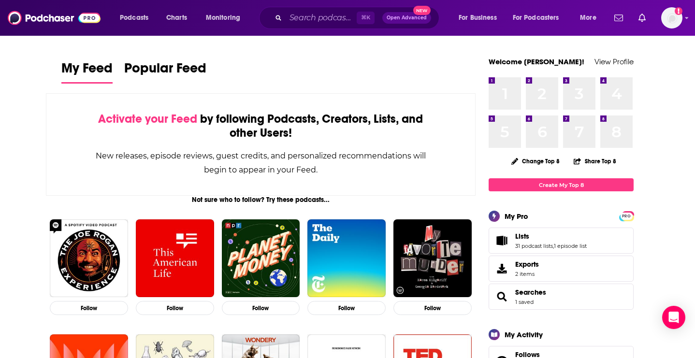
click at [521, 236] on span "Lists" at bounding box center [522, 236] width 14 height 9
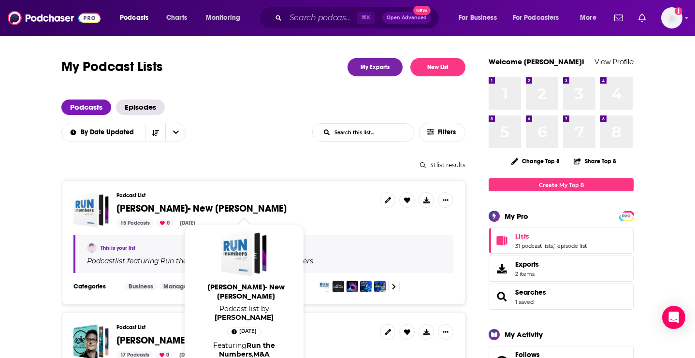
click at [185, 208] on span "[PERSON_NAME]- New [PERSON_NAME]" at bounding box center [202, 209] width 170 height 12
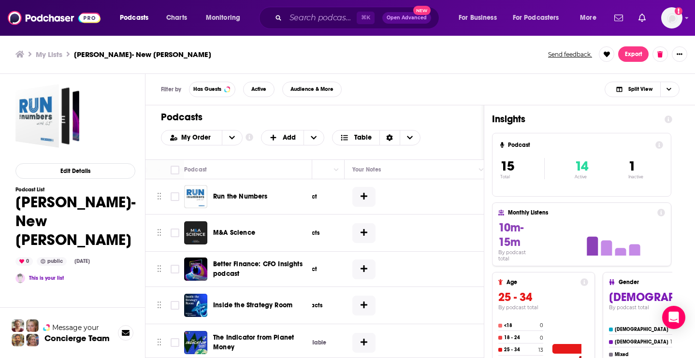
scroll to position [0, 414]
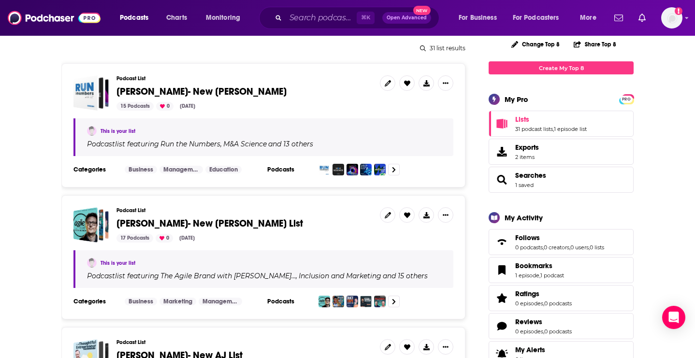
scroll to position [284, 0]
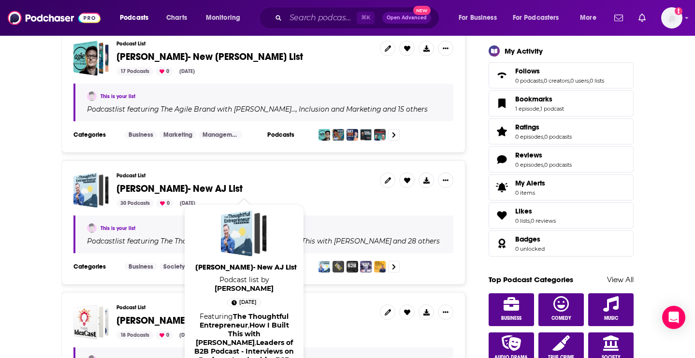
click at [195, 187] on span "[PERSON_NAME]- New AJ List" at bounding box center [180, 189] width 126 height 12
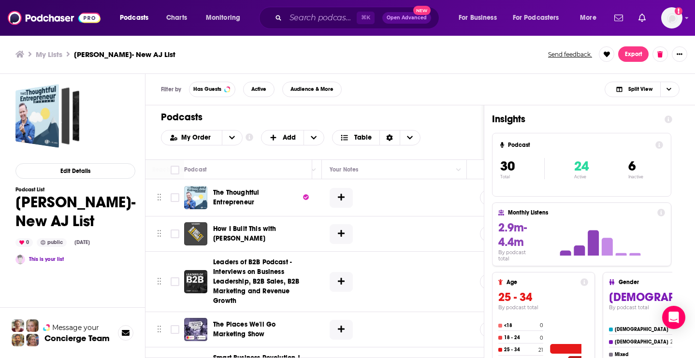
scroll to position [0, 381]
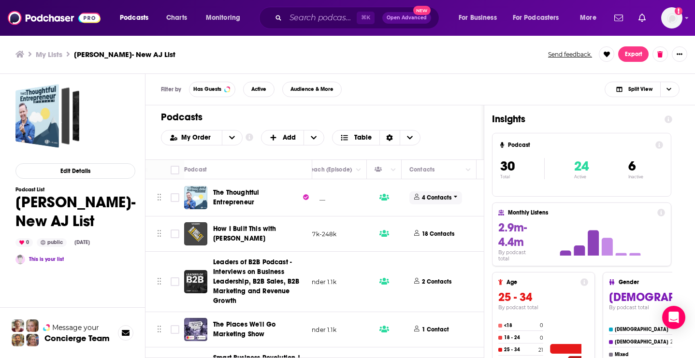
click at [439, 198] on p "4 Contacts" at bounding box center [436, 198] width 29 height 8
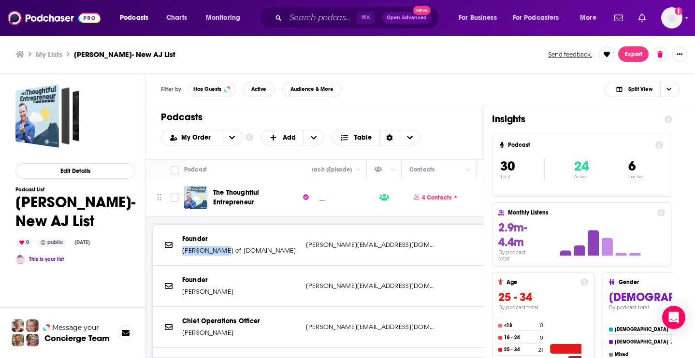
drag, startPoint x: 220, startPoint y: 250, endPoint x: 183, endPoint y: 252, distance: 36.8
click at [183, 252] on p "[PERSON_NAME] of [DOMAIN_NAME]" at bounding box center [240, 251] width 116 height 10
copy p "[PERSON_NAME]"
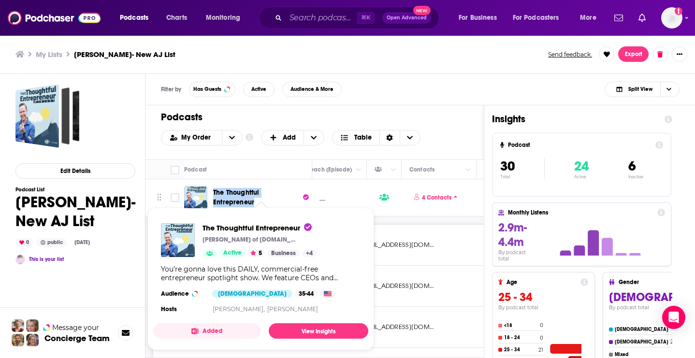
drag, startPoint x: 211, startPoint y: 193, endPoint x: 258, endPoint y: 198, distance: 46.7
click at [257, 198] on div "The Thoughtful Entrepreneur" at bounding box center [249, 197] width 130 height 23
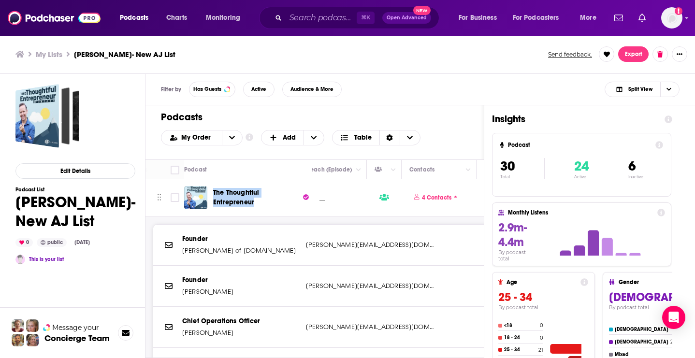
copy span "The Thoughtful Entrepreneur"
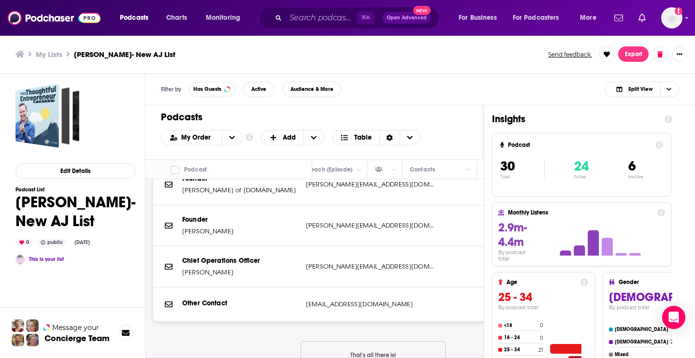
scroll to position [60, 380]
drag, startPoint x: 234, startPoint y: 275, endPoint x: 182, endPoint y: 272, distance: 51.8
click at [182, 272] on div "Chief Operations Officer [PERSON_NAME] [PERSON_NAME][EMAIL_ADDRESS][DOMAIN_NAME…" at bounding box center [373, 267] width 440 height 41
copy p "[PERSON_NAME]"
drag, startPoint x: 403, startPoint y: 266, endPoint x: 305, endPoint y: 270, distance: 98.7
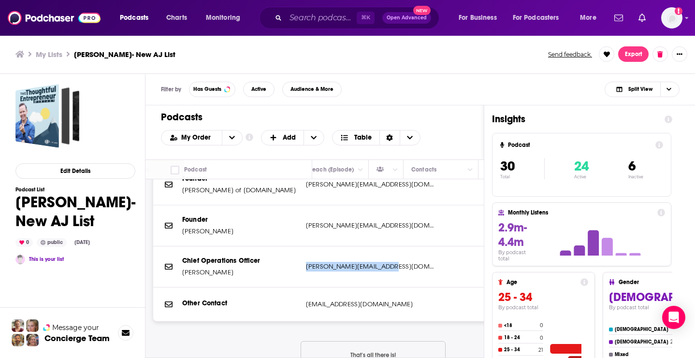
click at [305, 271] on div "Chief Operations Officer [PERSON_NAME] [PERSON_NAME][EMAIL_ADDRESS][DOMAIN_NAME…" at bounding box center [373, 267] width 440 height 41
copy p "[PERSON_NAME][EMAIL_ADDRESS][DOMAIN_NAME]"
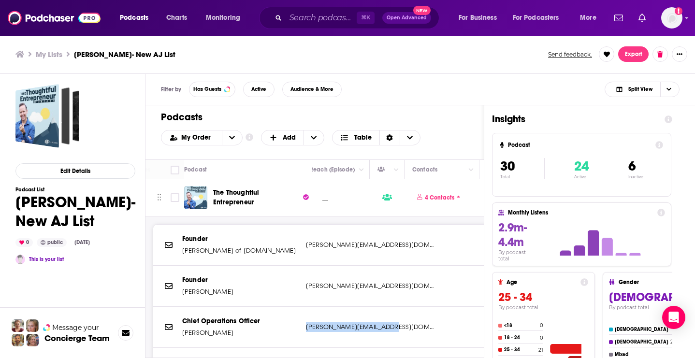
scroll to position [0, 379]
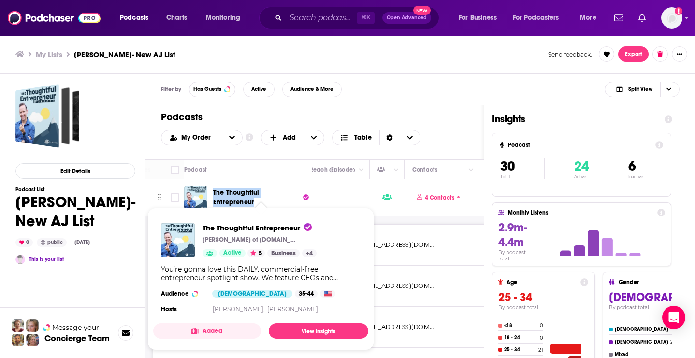
drag, startPoint x: 211, startPoint y: 189, endPoint x: 258, endPoint y: 200, distance: 48.1
click at [258, 200] on div "The Thoughtful Entrepreneur" at bounding box center [249, 197] width 130 height 23
copy span "The Thoughtful Entrepreneur"
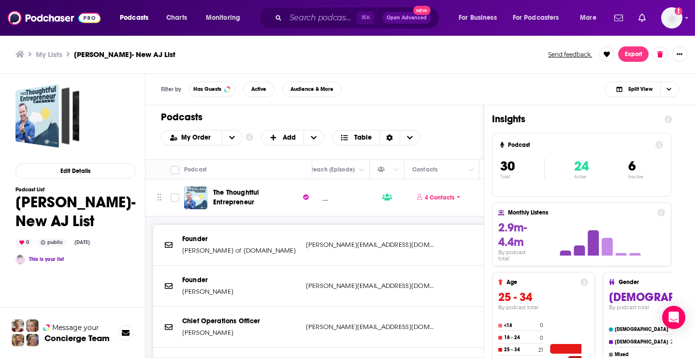
click at [448, 143] on div "My Order Customize Your List Order Select the “My Order” sort and remove all fi…" at bounding box center [314, 137] width 307 height 15
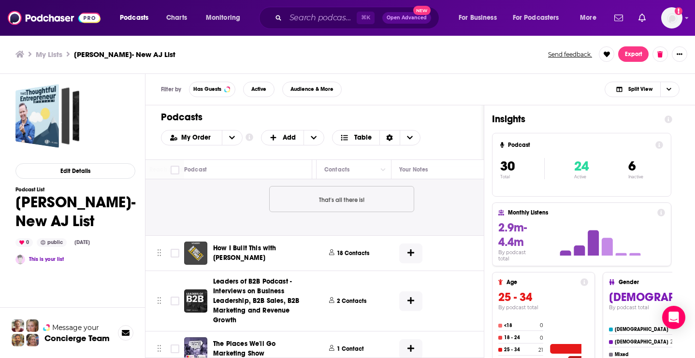
scroll to position [216, 452]
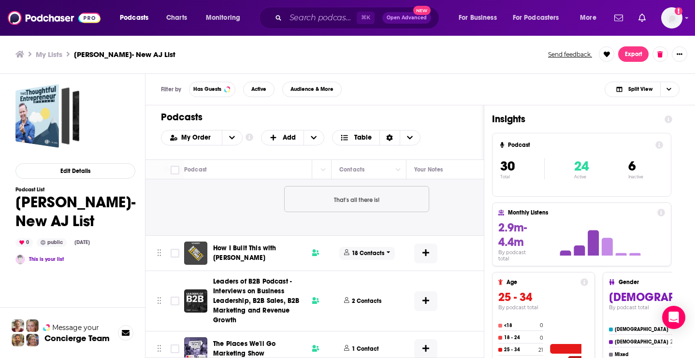
click at [371, 258] on p "18 Contacts" at bounding box center [368, 253] width 32 height 8
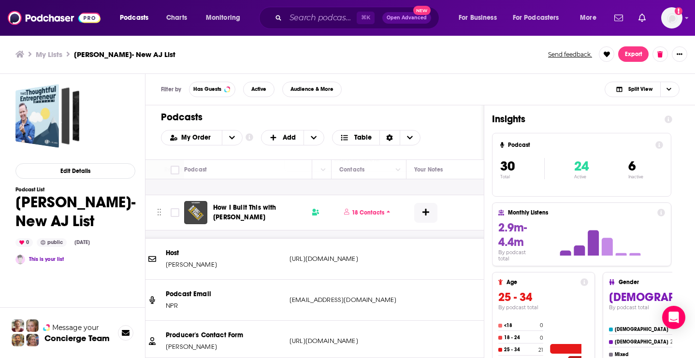
scroll to position [281, 452]
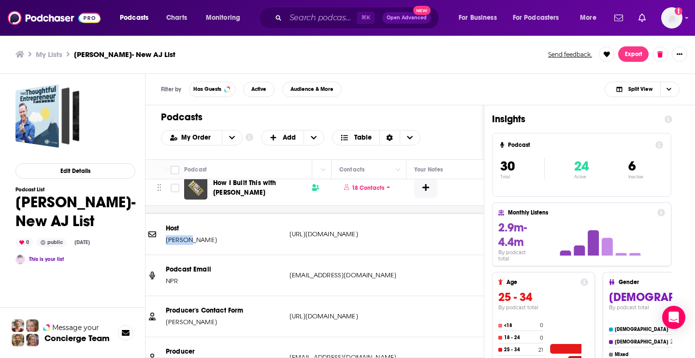
drag, startPoint x: 194, startPoint y: 245, endPoint x: 166, endPoint y: 245, distance: 28.0
copy p "[PERSON_NAME]"
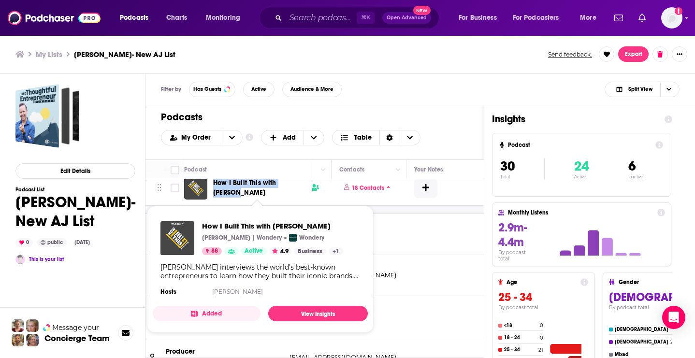
drag, startPoint x: 306, startPoint y: 193, endPoint x: 213, endPoint y: 191, distance: 92.4
click at [213, 191] on div "How I Built This with [PERSON_NAME]" at bounding box center [263, 187] width 101 height 19
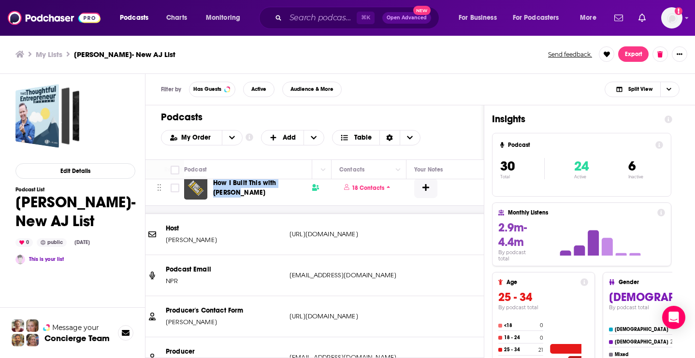
copy span "How I Built This with [PERSON_NAME]"
click at [276, 206] on td "How I Built This with [PERSON_NAME]" at bounding box center [248, 188] width 128 height 35
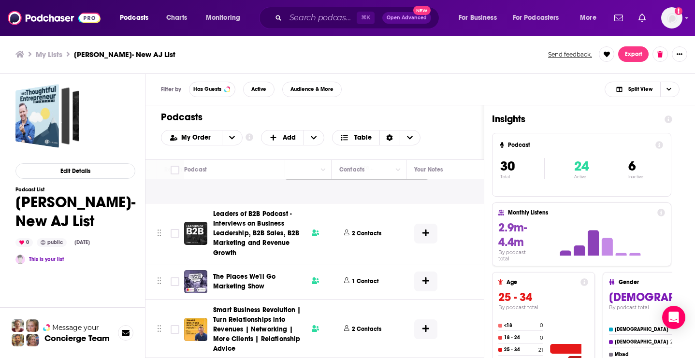
scroll to position [568, 451]
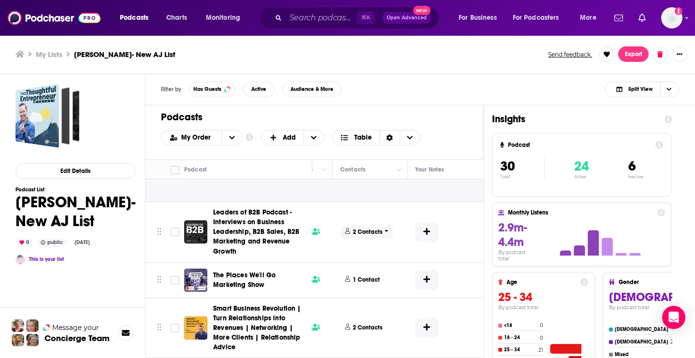
click at [365, 233] on span "2 Contacts" at bounding box center [366, 232] width 53 height 13
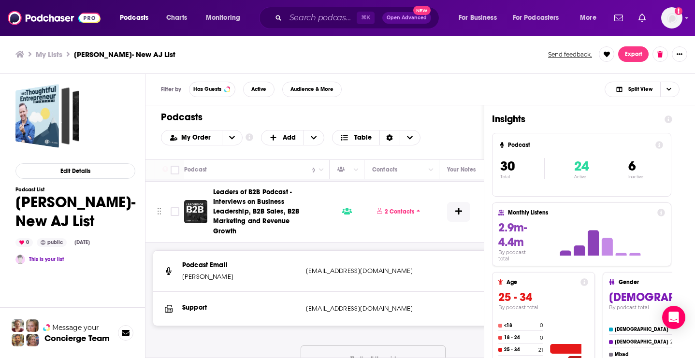
scroll to position [588, 418]
drag, startPoint x: 243, startPoint y: 286, endPoint x: 183, endPoint y: 284, distance: 60.5
copy p "[PERSON_NAME]"
drag, startPoint x: 413, startPoint y: 281, endPoint x: 303, endPoint y: 278, distance: 110.3
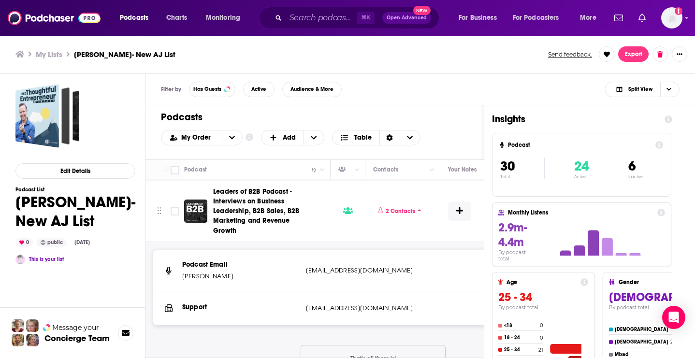
copy div "[EMAIL_ADDRESS][DOMAIN_NAME]"
click at [324, 221] on td "Under 1.1k" at bounding box center [297, 211] width 68 height 60
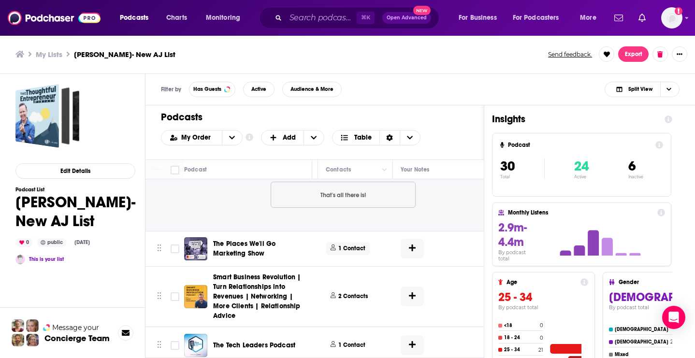
scroll to position [752, 464]
click at [369, 250] on icon at bounding box center [371, 248] width 4 height 6
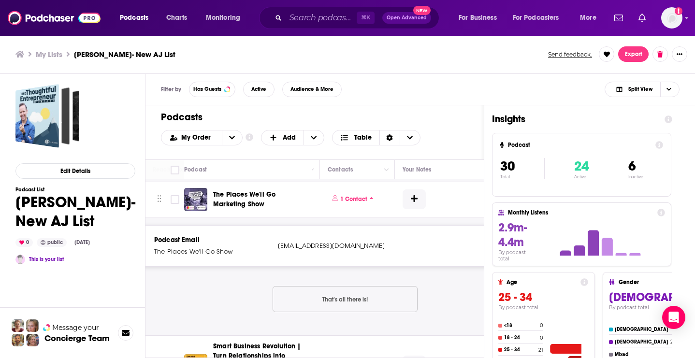
scroll to position [801, 463]
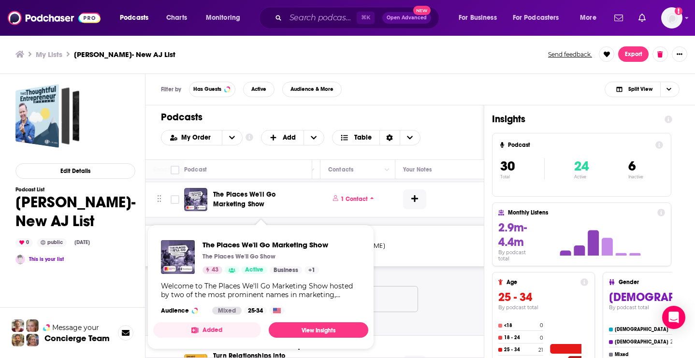
drag, startPoint x: 235, startPoint y: 212, endPoint x: 221, endPoint y: 208, distance: 14.7
click at [221, 208] on span "The Places We'll Go Marketing Show" at bounding box center [261, 199] width 96 height 19
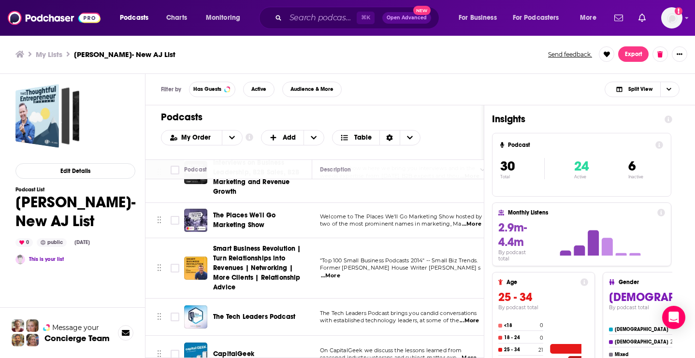
scroll to position [111, 0]
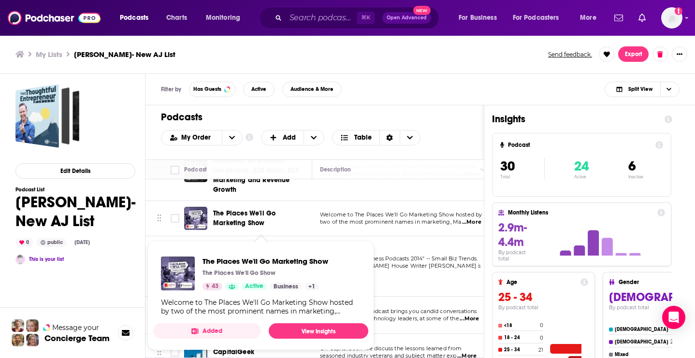
drag, startPoint x: 240, startPoint y: 228, endPoint x: 220, endPoint y: 228, distance: 19.8
drag, startPoint x: 211, startPoint y: 218, endPoint x: 237, endPoint y: 230, distance: 28.3
click at [237, 230] on div "The Places We'll Go Marketing Show" at bounding box center [249, 218] width 130 height 23
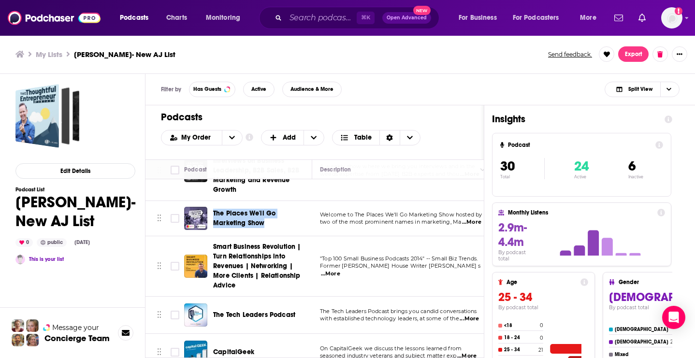
copy span "The Places We'll Go Marketing Show"
click at [457, 96] on div "Filter by Has Guests Active Audience & More Split View" at bounding box center [421, 89] width 550 height 31
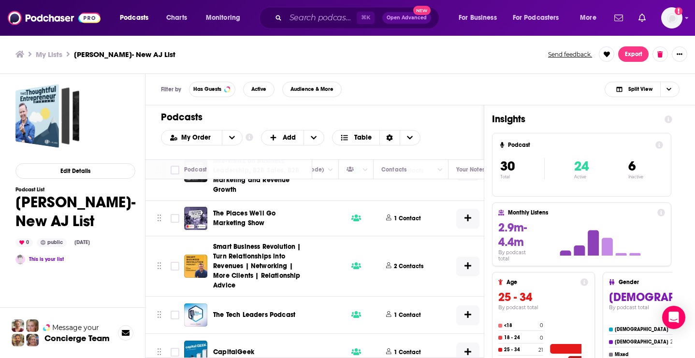
scroll to position [111, 440]
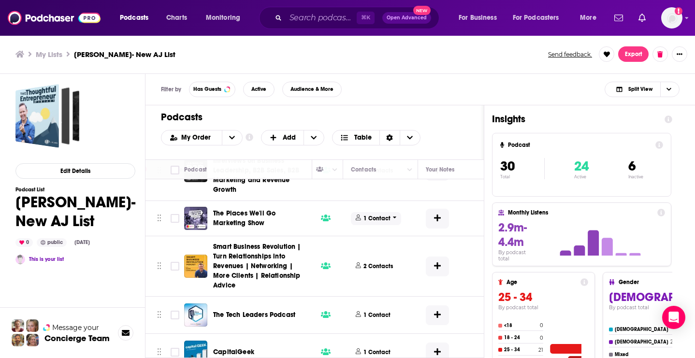
click at [377, 223] on p "1 Contact" at bounding box center [377, 219] width 27 height 8
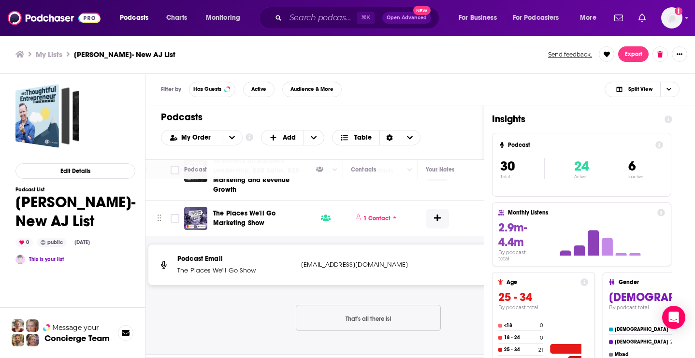
drag, startPoint x: 293, startPoint y: 270, endPoint x: 401, endPoint y: 269, distance: 107.3
click at [401, 269] on div "Podcast Email The Places We'll Go Show [EMAIL_ADDRESS][DOMAIN_NAME] [EMAIL_ADDR…" at bounding box center [368, 265] width 440 height 41
click at [449, 267] on div "[EMAIL_ADDRESS][DOMAIN_NAME]" at bounding box center [417, 265] width 232 height 10
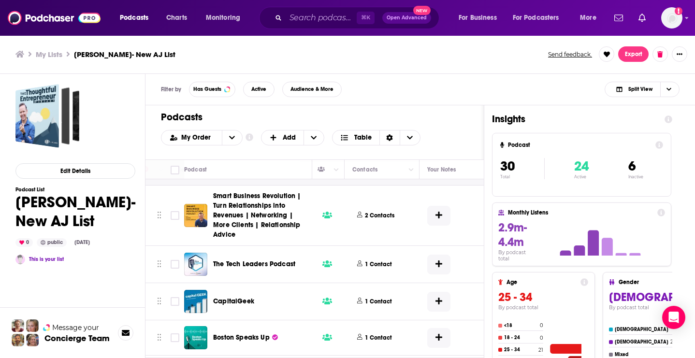
scroll to position [283, 439]
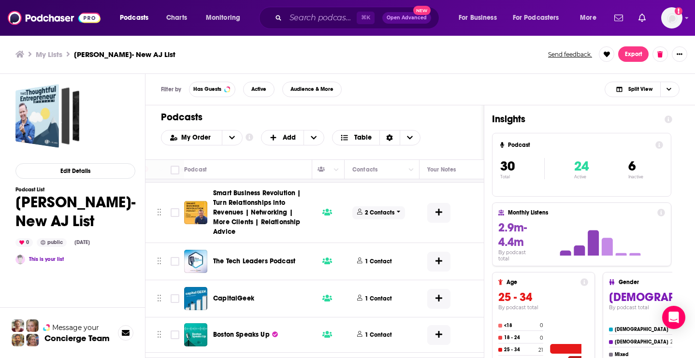
click at [366, 217] on p "2 Contacts" at bounding box center [379, 213] width 29 height 8
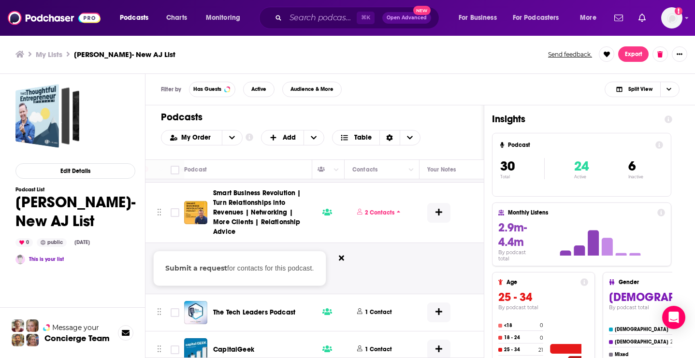
scroll to position [297, 439]
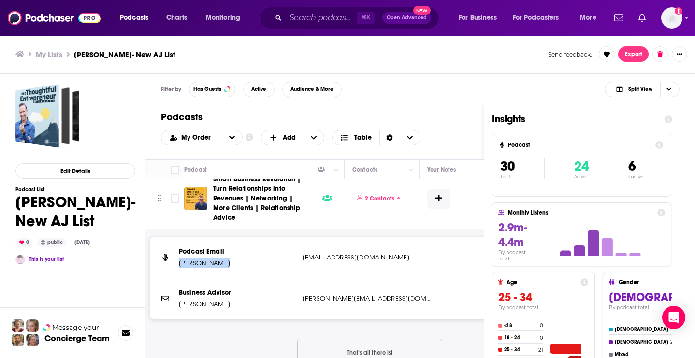
drag, startPoint x: 233, startPoint y: 269, endPoint x: 176, endPoint y: 268, distance: 57.1
click at [176, 99] on div "Podcast Email [PERSON_NAME] [EMAIL_ADDRESS][DOMAIN_NAME] [EMAIL_ADDRESS][DOMAIN…" at bounding box center [370, 79] width 440 height 41
click at [253, 309] on p "[PERSON_NAME]" at bounding box center [237, 305] width 116 height 10
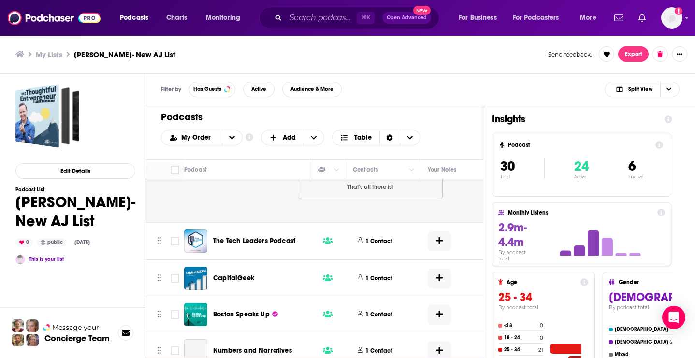
scroll to position [464, 438]
click at [371, 245] on p "1 Contact" at bounding box center [379, 241] width 27 height 8
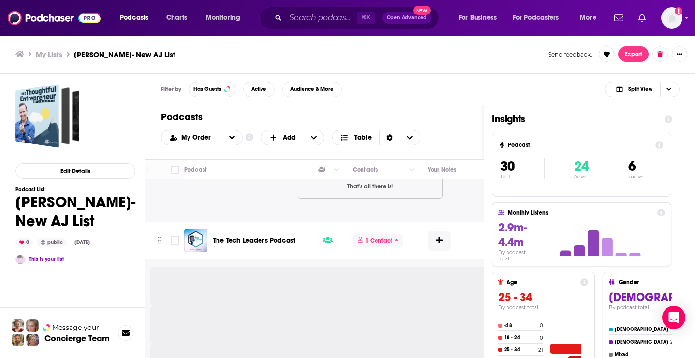
scroll to position [516, 437]
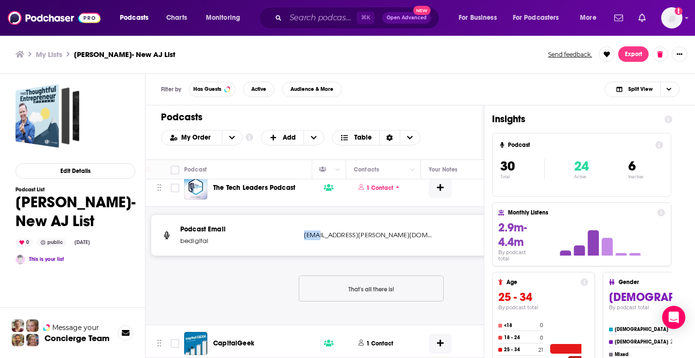
drag, startPoint x: 319, startPoint y: 242, endPoint x: 303, endPoint y: 242, distance: 16.0
drag, startPoint x: 304, startPoint y: 242, endPoint x: 320, endPoint y: 242, distance: 15.5
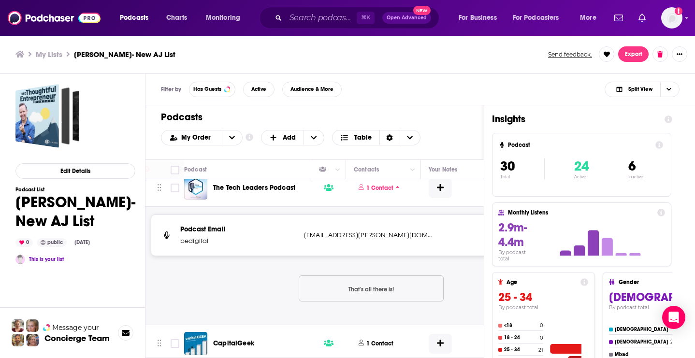
drag, startPoint x: 421, startPoint y: 237, endPoint x: 302, endPoint y: 241, distance: 119.5
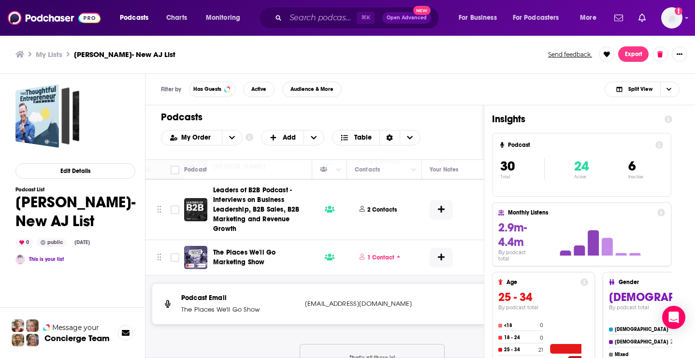
scroll to position [66, 436]
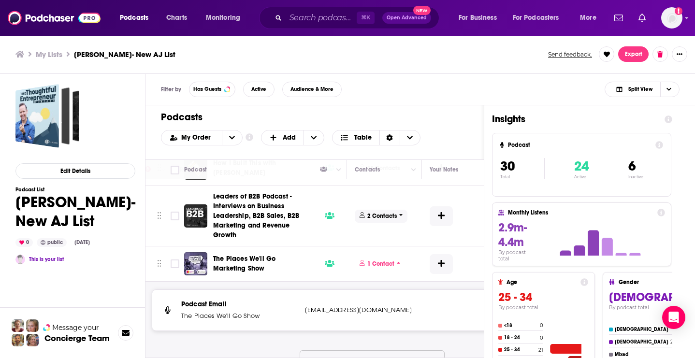
click at [380, 220] on p "2 Contacts" at bounding box center [381, 216] width 29 height 8
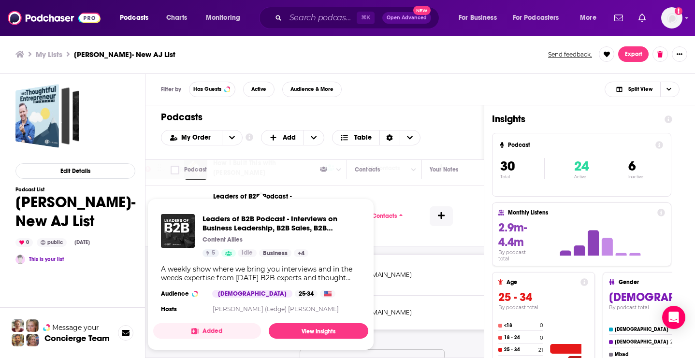
drag, startPoint x: 244, startPoint y: 243, endPoint x: 219, endPoint y: 234, distance: 26.5
click at [219, 235] on div "Podcasts Charts Monitoring ⌘ K Open Advanced New For Business For Podcasters Mo…" at bounding box center [347, 179] width 695 height 358
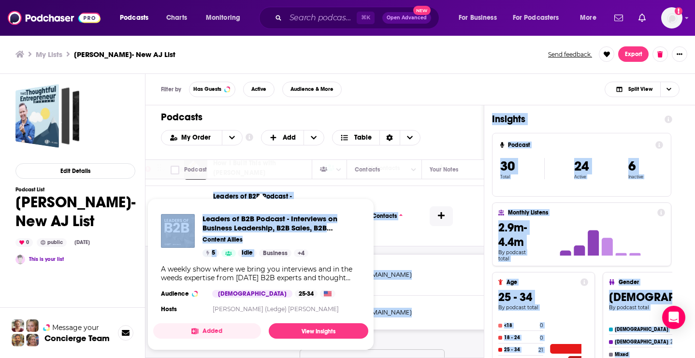
drag, startPoint x: 209, startPoint y: 197, endPoint x: 270, endPoint y: 248, distance: 78.6
click at [270, 248] on div "Podcasts Charts Monitoring ⌘ K Open Advanced New For Business For Podcasters Mo…" at bounding box center [347, 179] width 695 height 358
click at [439, 257] on div "Podcast Email [PERSON_NAME] [EMAIL_ADDRESS][DOMAIN_NAME] [EMAIL_ADDRESS][DOMAIN…" at bounding box center [165, 323] width 913 height 152
drag, startPoint x: 211, startPoint y: 196, endPoint x: 238, endPoint y: 237, distance: 49.5
click at [238, 238] on div "Podcasts Charts Monitoring ⌘ K Open Advanced New For Business For Podcasters Mo…" at bounding box center [347, 179] width 695 height 358
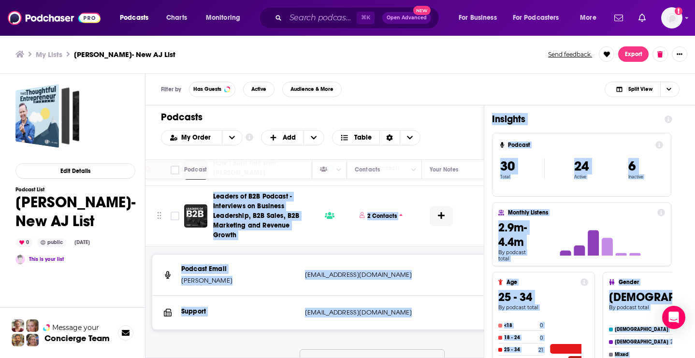
click at [404, 237] on button "2 Contacts" at bounding box center [383, 216] width 56 height 48
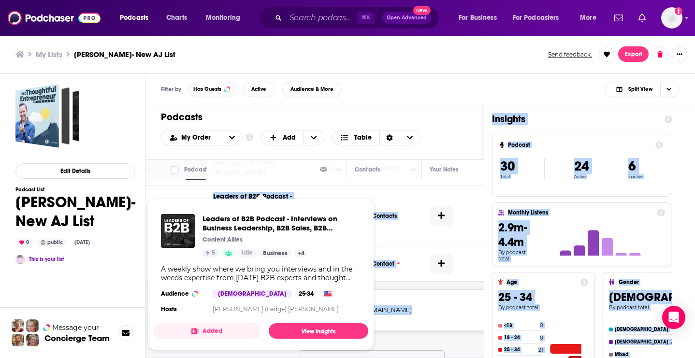
click at [395, 240] on button "2 Contacts" at bounding box center [380, 216] width 50 height 48
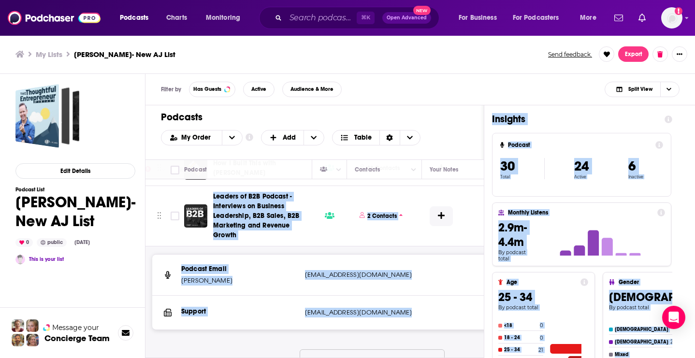
click at [387, 180] on button "18 Contacts" at bounding box center [381, 168] width 53 height 23
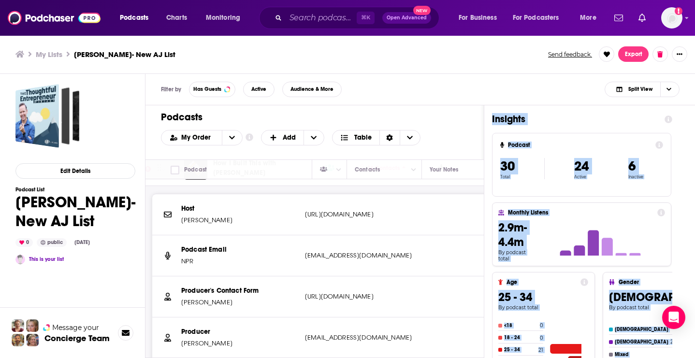
click at [385, 180] on button "18 Contacts" at bounding box center [384, 168] width 59 height 23
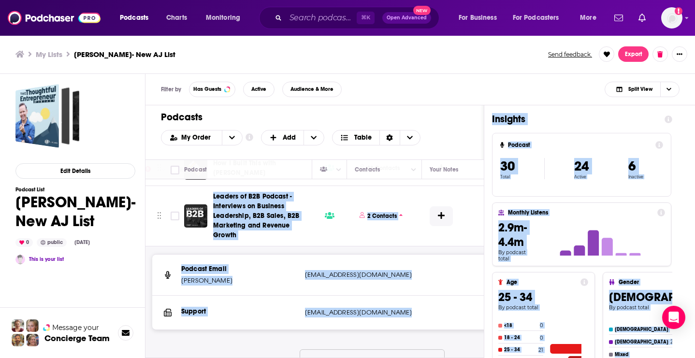
click at [320, 253] on div "Podcast Email [PERSON_NAME] [EMAIL_ADDRESS][DOMAIN_NAME] [EMAIL_ADDRESS][DOMAIN…" at bounding box center [165, 323] width 913 height 152
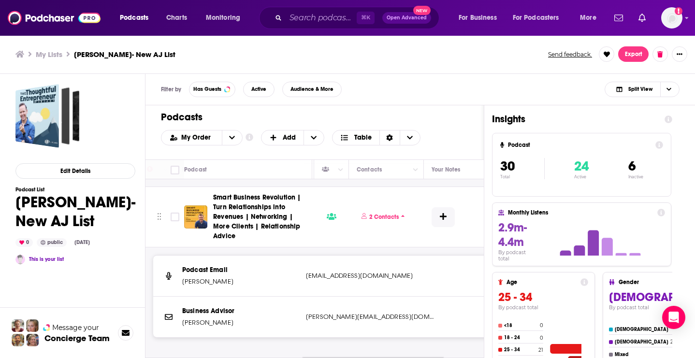
scroll to position [432, 434]
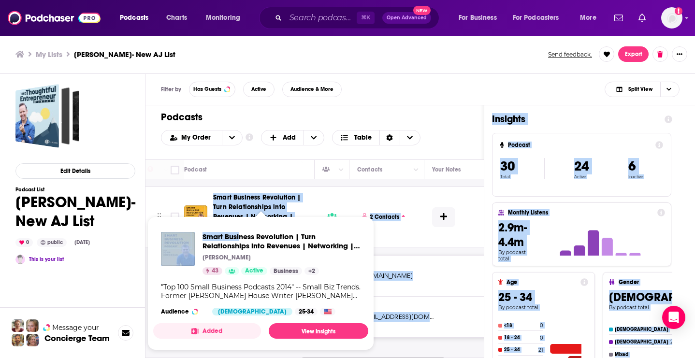
drag, startPoint x: 211, startPoint y: 199, endPoint x: 240, endPoint y: 226, distance: 39.7
click at [241, 229] on div "Podcasts Charts Monitoring ⌘ K Open Advanced New For Business For Podcasters Mo…" at bounding box center [347, 179] width 695 height 358
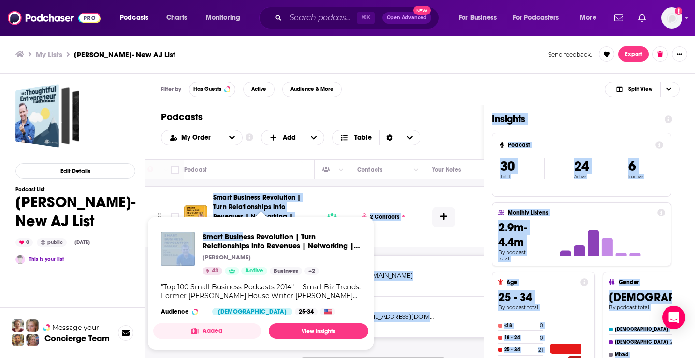
drag, startPoint x: 210, startPoint y: 201, endPoint x: 244, endPoint y: 228, distance: 44.0
click at [244, 228] on div "Podcasts Charts Monitoring ⌘ K Open Advanced New For Business For Podcasters Mo…" at bounding box center [347, 179] width 695 height 358
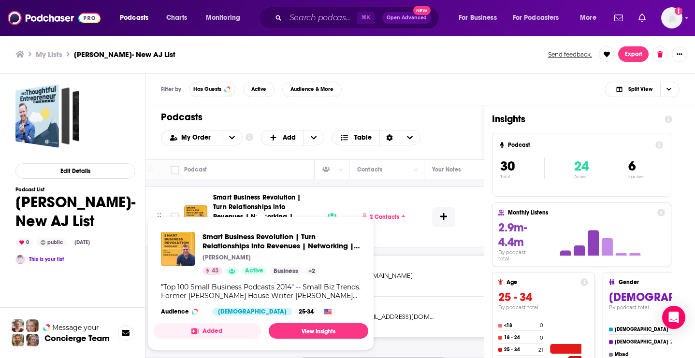
click at [252, 186] on div "Podcast Email The Places We'll Go Show [EMAIL_ADDRESS][DOMAIN_NAME] [EMAIL_ADDR…" at bounding box center [168, 128] width 913 height 118
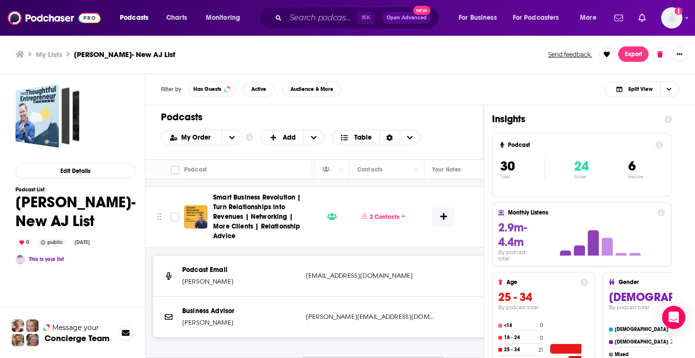
scroll to position [0, 0]
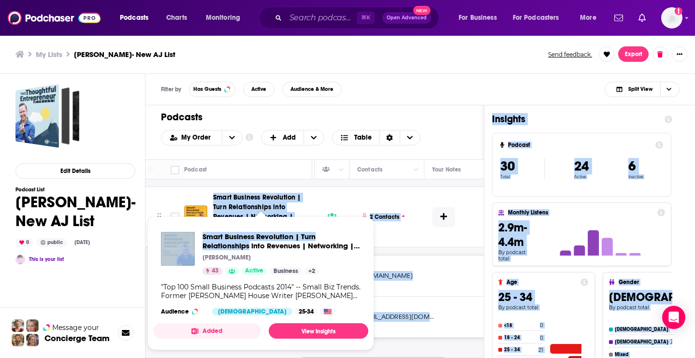
drag, startPoint x: 211, startPoint y: 198, endPoint x: 250, endPoint y: 242, distance: 58.5
click at [251, 243] on div "Podcasts Charts Monitoring ⌘ K Open Advanced New For Business For Podcasters Mo…" at bounding box center [347, 179] width 695 height 358
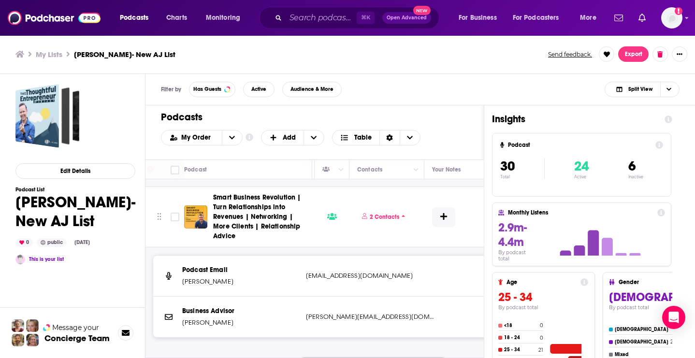
click at [257, 187] on div "Podcast Email The Places We'll Go Show [EMAIL_ADDRESS][DOMAIN_NAME] [EMAIL_ADDR…" at bounding box center [168, 128] width 913 height 118
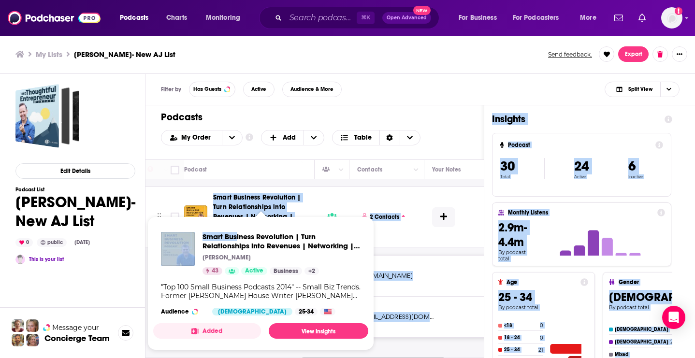
drag, startPoint x: 207, startPoint y: 199, endPoint x: 238, endPoint y: 237, distance: 49.2
click at [238, 237] on div "Podcasts Charts Monitoring ⌘ K Open Advanced New For Business For Podcasters Mo…" at bounding box center [347, 179] width 695 height 358
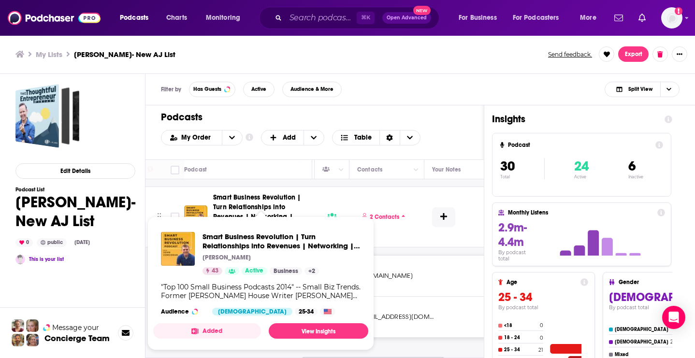
drag, startPoint x: 246, startPoint y: 243, endPoint x: 228, endPoint y: 243, distance: 17.9
click at [228, 243] on span "Smart Business Revolution | Turn Relationships into Revenues | Networking | Mor…" at bounding box center [282, 241] width 158 height 18
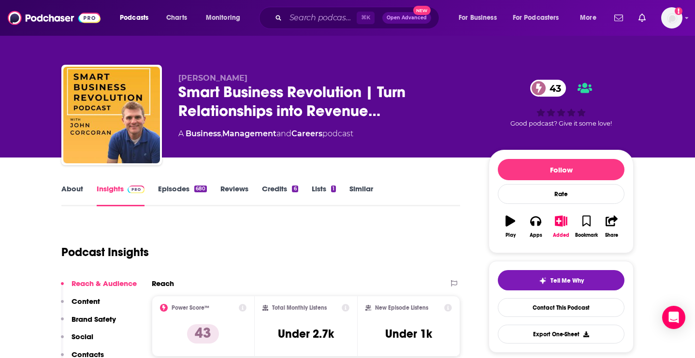
click at [250, 240] on div "Podcast Insights" at bounding box center [256, 246] width 391 height 49
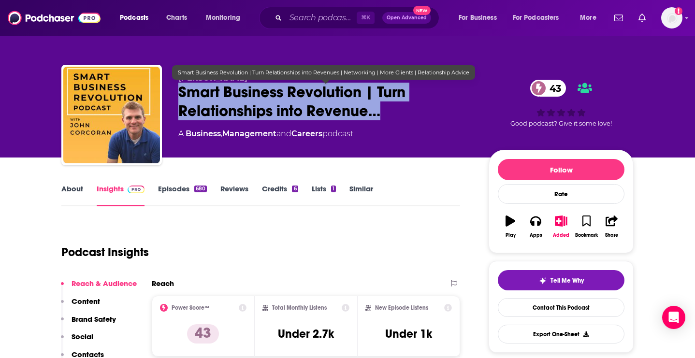
drag, startPoint x: 174, startPoint y: 86, endPoint x: 394, endPoint y: 117, distance: 222.2
click at [394, 117] on div "[PERSON_NAME] Smart Business Revolution | Turn Relationships into Revenue… 43 A…" at bounding box center [347, 117] width 572 height 104
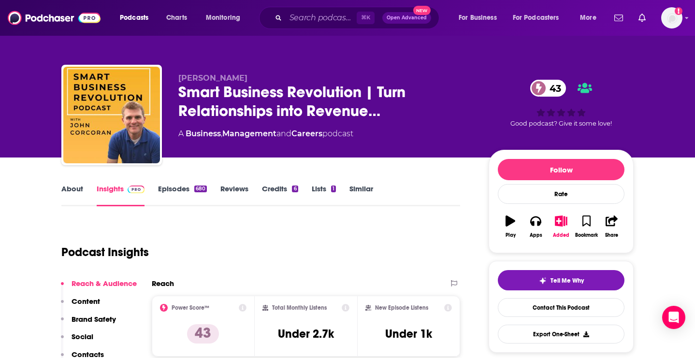
click at [312, 271] on div "Podcast Insights" at bounding box center [260, 250] width 399 height 57
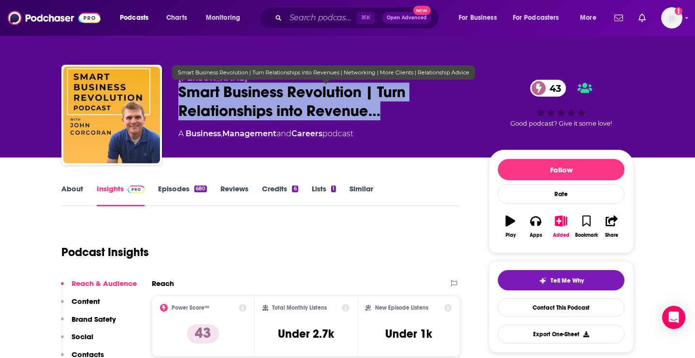
drag, startPoint x: 173, startPoint y: 90, endPoint x: 384, endPoint y: 118, distance: 213.1
click at [384, 118] on div "[PERSON_NAME] Smart Business Revolution | Turn Relationships into Revenue… 43 A…" at bounding box center [347, 117] width 572 height 104
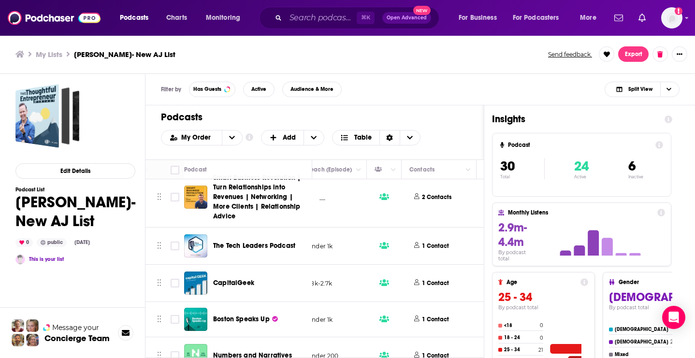
scroll to position [198, 381]
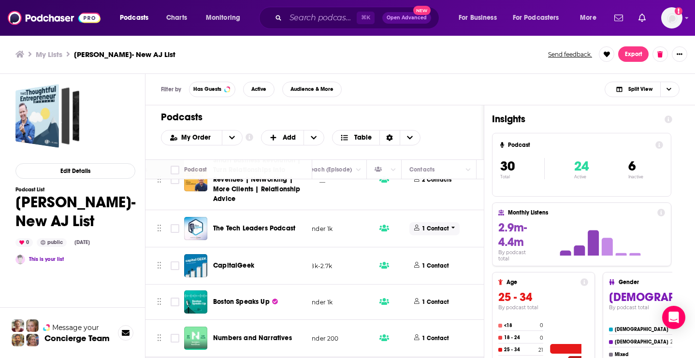
click at [439, 233] on p "1 Contact" at bounding box center [435, 229] width 27 height 8
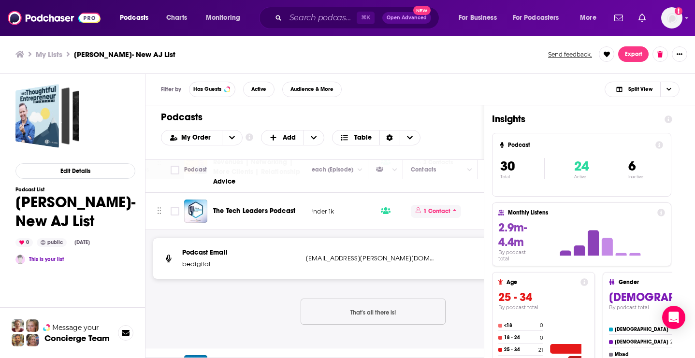
scroll to position [216, 380]
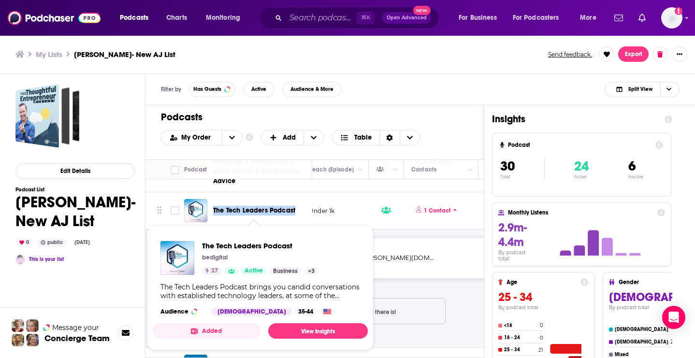
drag, startPoint x: 302, startPoint y: 217, endPoint x: 213, endPoint y: 213, distance: 89.0
click at [213, 213] on div "The Tech Leaders Podcast" at bounding box center [249, 210] width 130 height 23
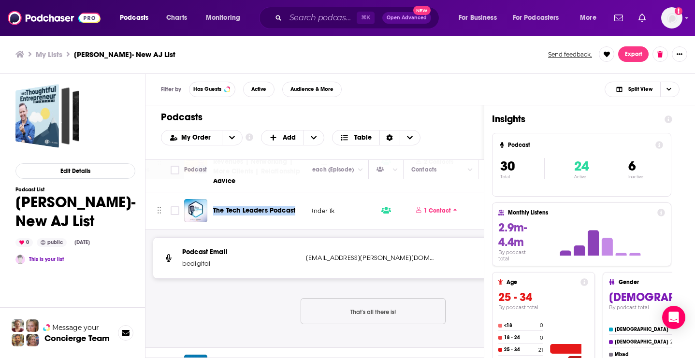
click at [303, 206] on div "The Tech Leaders Podcast" at bounding box center [263, 210] width 101 height 23
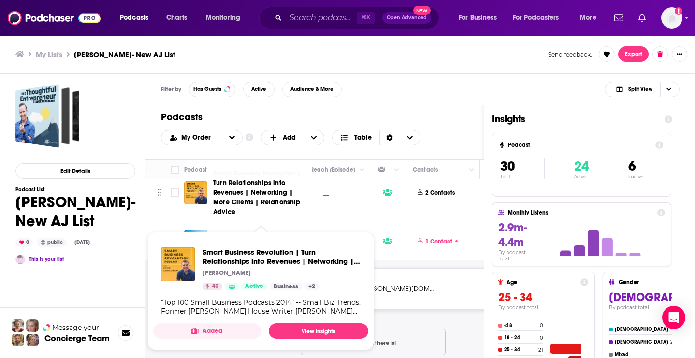
scroll to position [164, 378]
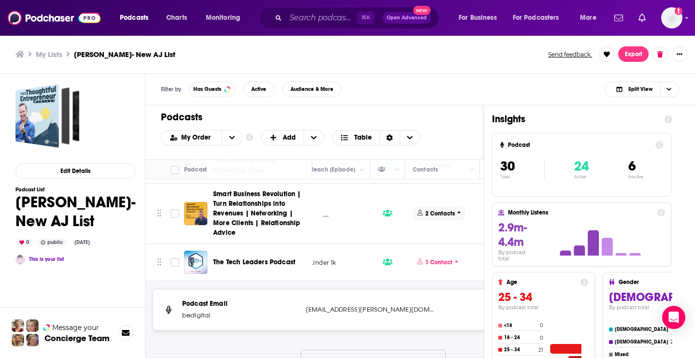
click at [436, 218] on p "2 Contacts" at bounding box center [439, 214] width 29 height 8
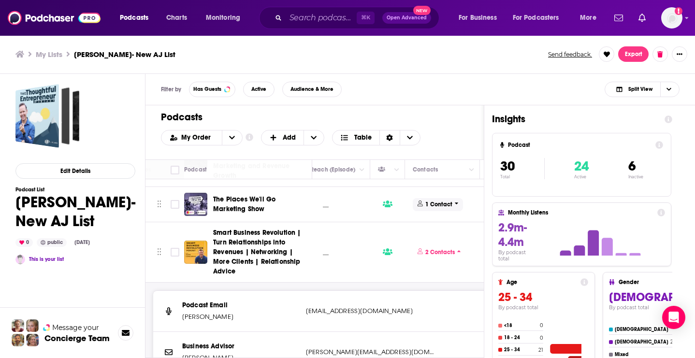
scroll to position [75, 378]
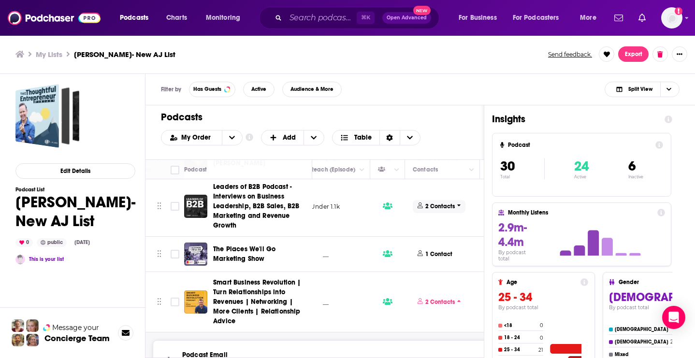
click at [435, 211] on p "2 Contacts" at bounding box center [439, 207] width 29 height 8
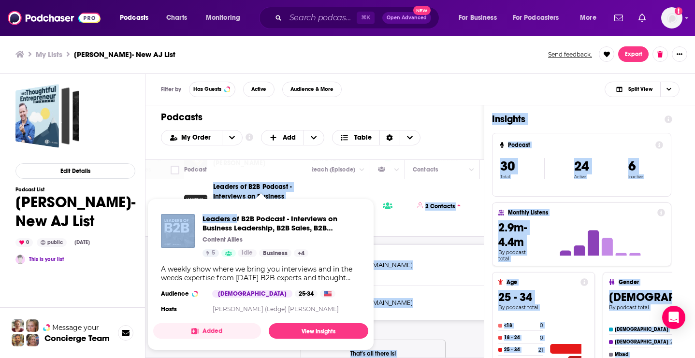
drag, startPoint x: 208, startPoint y: 189, endPoint x: 237, endPoint y: 221, distance: 43.5
click at [237, 221] on div "Podcasts Charts Monitoring ⌘ K Open Advanced New For Business For Podcasters Mo…" at bounding box center [347, 179] width 695 height 358
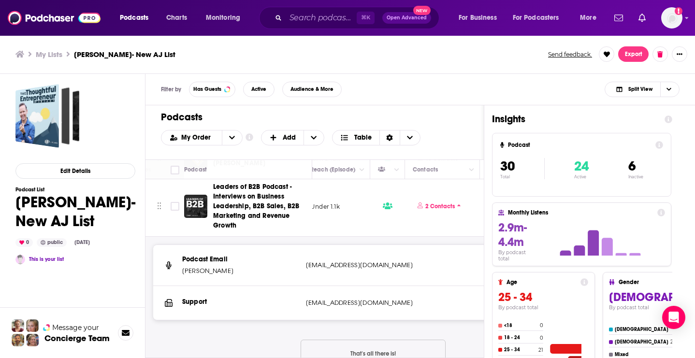
click at [263, 170] on div "Podcast" at bounding box center [244, 170] width 120 height 12
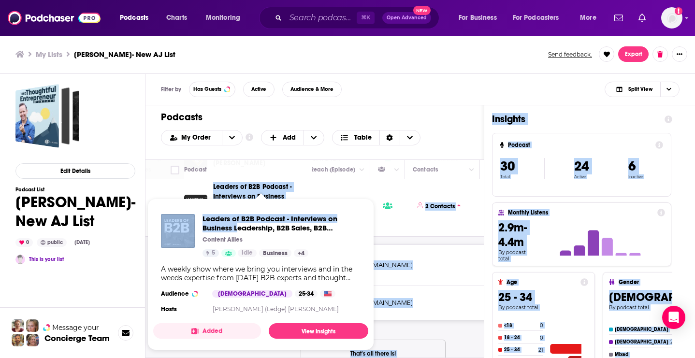
drag, startPoint x: 210, startPoint y: 189, endPoint x: 239, endPoint y: 225, distance: 46.8
click at [240, 225] on div "Podcasts Charts Monitoring ⌘ K Open Advanced New For Business For Podcasters Mo…" at bounding box center [347, 179] width 695 height 358
click at [261, 225] on span "Leaders of B2B Podcast - Interviews on Business Leadership, B2B Sales, B2B Mark…" at bounding box center [282, 223] width 158 height 18
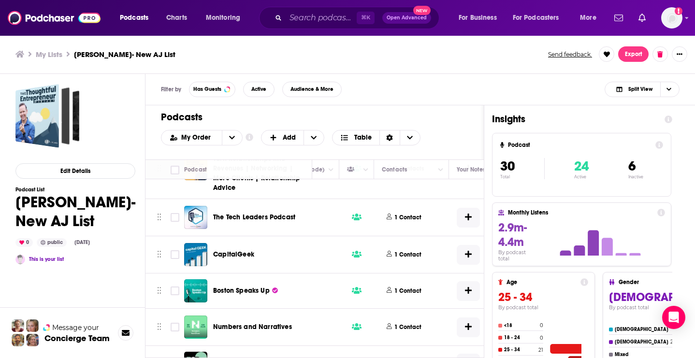
scroll to position [209, 422]
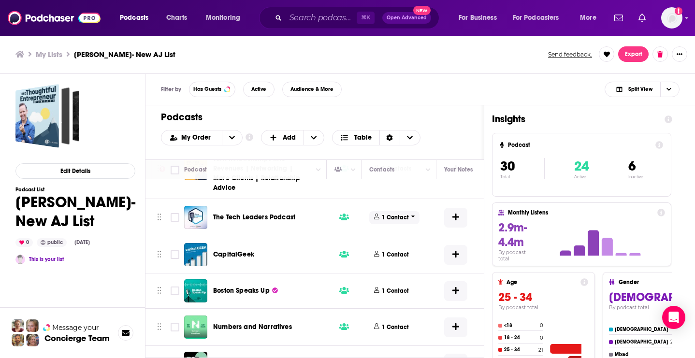
click at [406, 222] on p "1 Contact" at bounding box center [395, 218] width 27 height 8
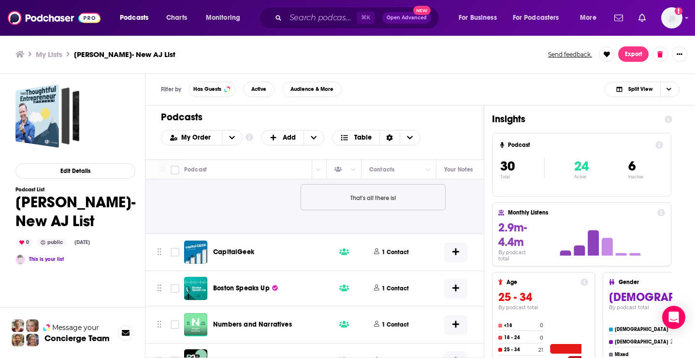
scroll to position [330, 421]
click at [398, 257] on p "1 Contact" at bounding box center [396, 253] width 27 height 8
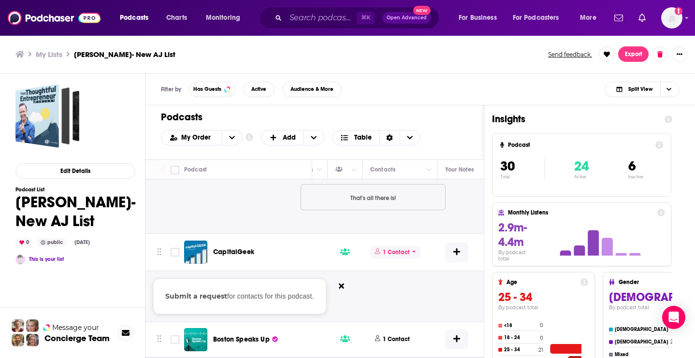
scroll to position [379, 421]
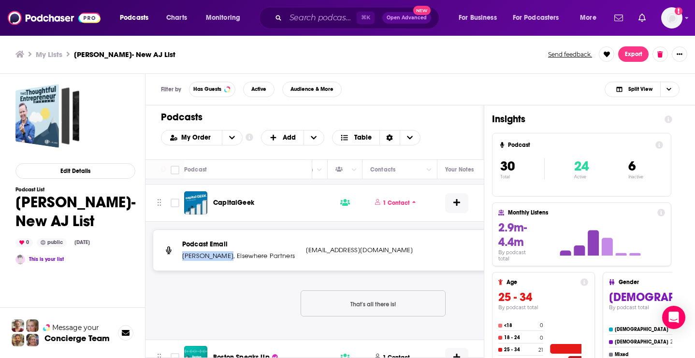
drag, startPoint x: 226, startPoint y: 263, endPoint x: 180, endPoint y: 262, distance: 45.5
click at [180, 115] on div "Podcast Email [PERSON_NAME], Elsewhere Partners [EMAIL_ADDRESS][DOMAIN_NAME] [E…" at bounding box center [373, 94] width 440 height 41
drag, startPoint x: 419, startPoint y: 259, endPoint x: 303, endPoint y: 258, distance: 116.5
click at [303, 115] on div "Podcast Email [PERSON_NAME], Elsewhere Partners [EMAIL_ADDRESS][DOMAIN_NAME] [E…" at bounding box center [373, 94] width 440 height 41
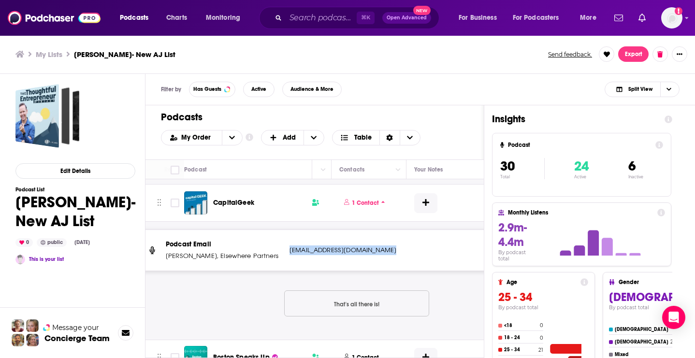
scroll to position [379, 407]
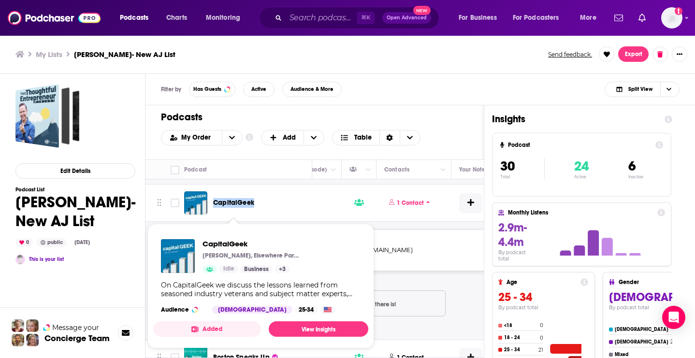
drag, startPoint x: 277, startPoint y: 209, endPoint x: 214, endPoint y: 206, distance: 63.4
click at [214, 206] on div "CapitalGeek" at bounding box center [263, 203] width 101 height 10
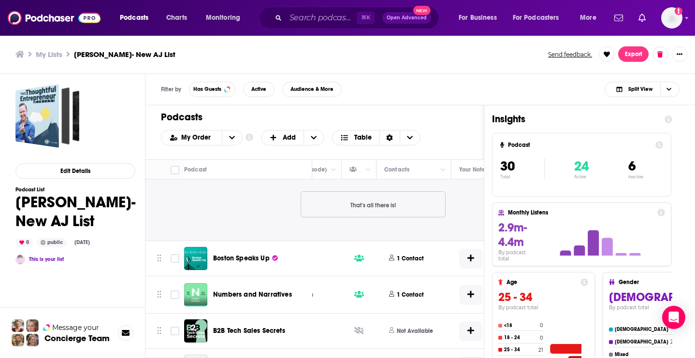
scroll to position [495, 406]
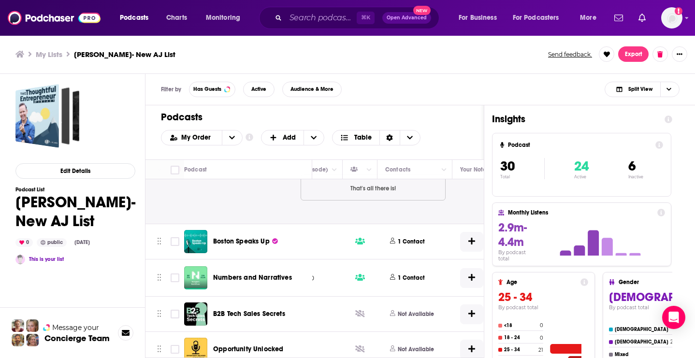
click at [240, 60] on div "Podcast Email [PERSON_NAME], Elsewhere Partners [EMAIL_ADDRESS][DOMAIN_NAME] [E…" at bounding box center [373, 9] width 440 height 102
click at [395, 242] on span "1 Contact" at bounding box center [410, 241] width 50 height 13
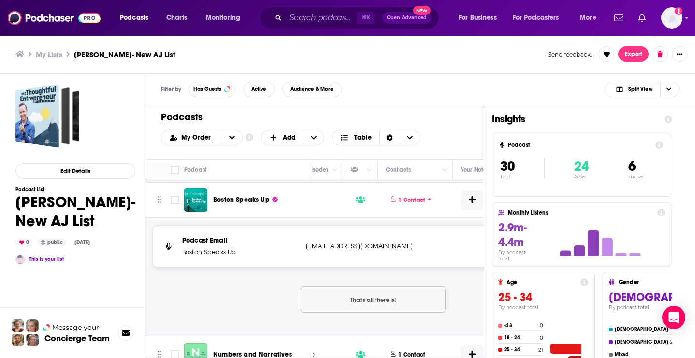
scroll to position [539, 405]
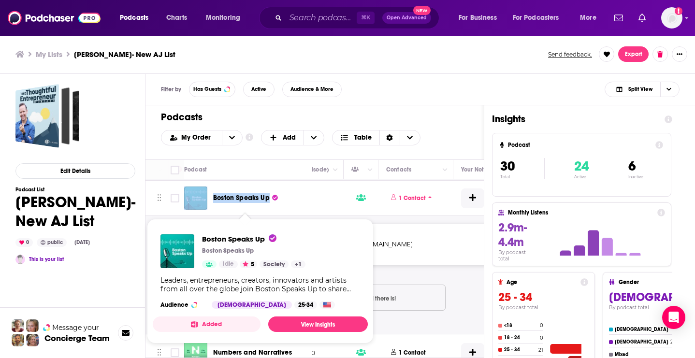
drag, startPoint x: 211, startPoint y: 205, endPoint x: 270, endPoint y: 205, distance: 59.0
click at [270, 205] on div "Boston Speaks Up" at bounding box center [249, 198] width 130 height 23
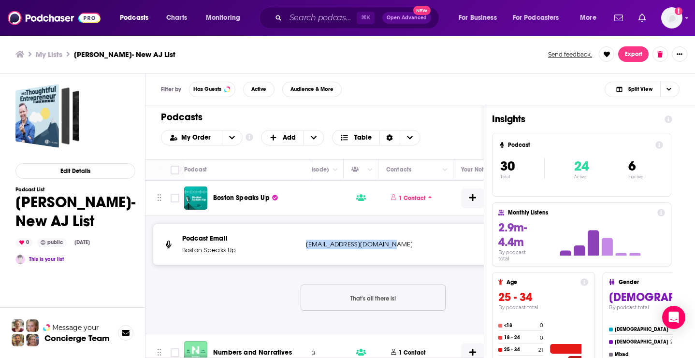
drag, startPoint x: 415, startPoint y: 250, endPoint x: 306, endPoint y: 245, distance: 108.9
click at [323, 197] on td "Under 1k" at bounding box center [310, 198] width 68 height 35
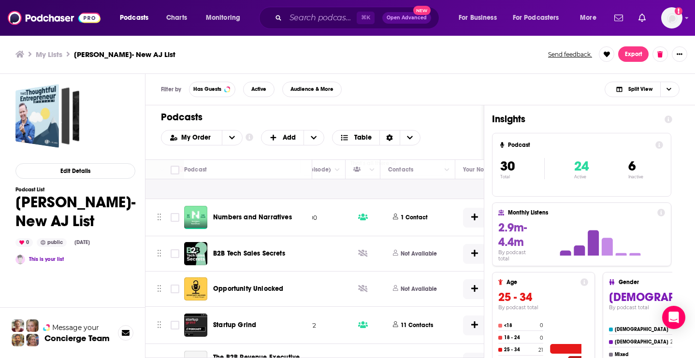
scroll to position [677, 402]
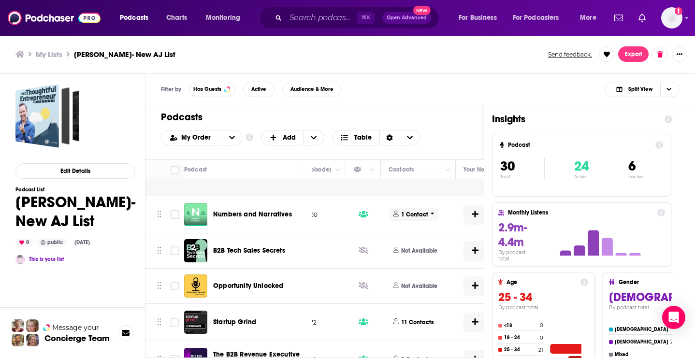
click at [422, 219] on p "1 Contact" at bounding box center [414, 215] width 27 height 8
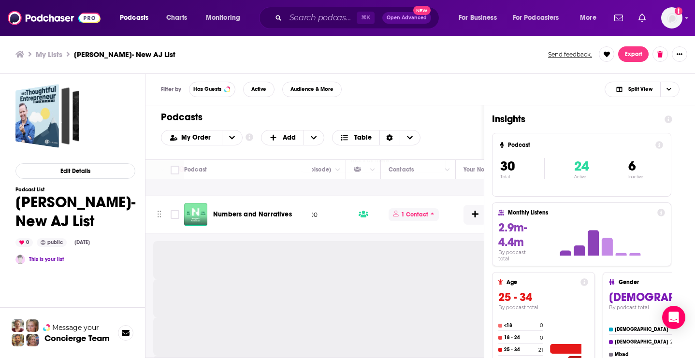
scroll to position [709, 402]
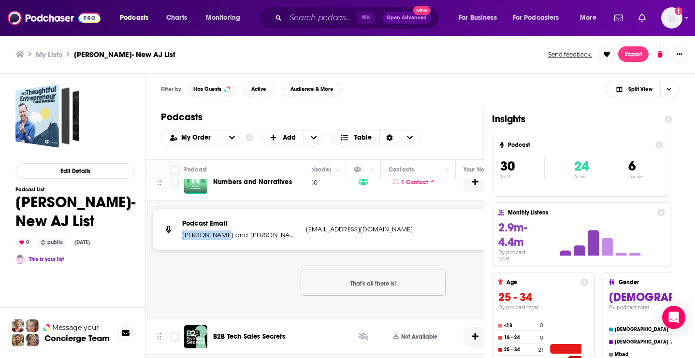
drag, startPoint x: 218, startPoint y: 242, endPoint x: 180, endPoint y: 241, distance: 37.7
drag, startPoint x: 300, startPoint y: 234, endPoint x: 325, endPoint y: 234, distance: 24.7
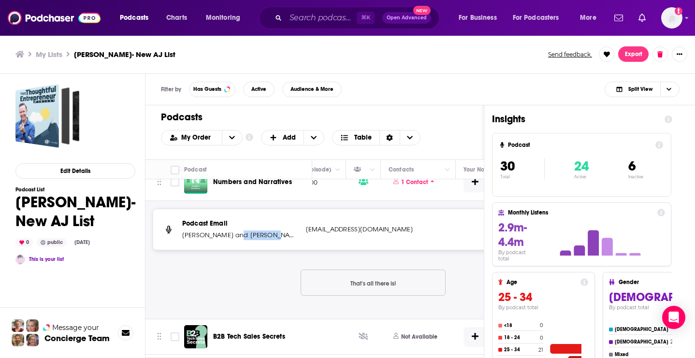
drag, startPoint x: 233, startPoint y: 239, endPoint x: 263, endPoint y: 245, distance: 30.5
drag, startPoint x: 422, startPoint y: 236, endPoint x: 305, endPoint y: 235, distance: 116.5
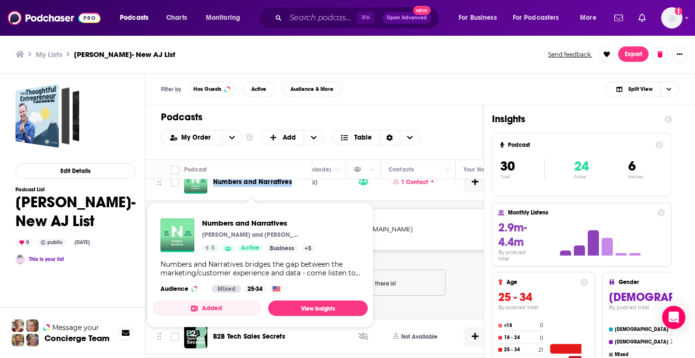
drag, startPoint x: 305, startPoint y: 190, endPoint x: 214, endPoint y: 189, distance: 91.4
click at [214, 187] on div "Numbers and Narratives" at bounding box center [263, 182] width 101 height 10
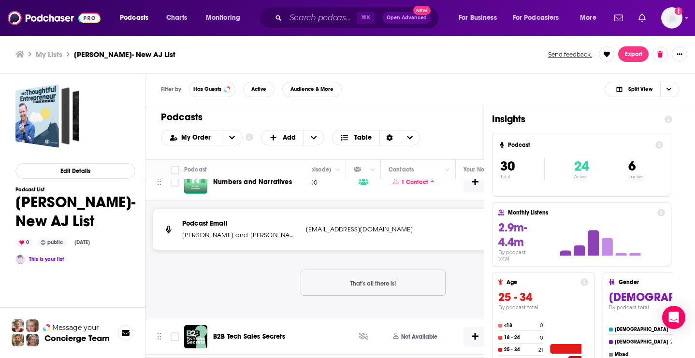
click at [334, 201] on td "Under 200" at bounding box center [312, 182] width 68 height 37
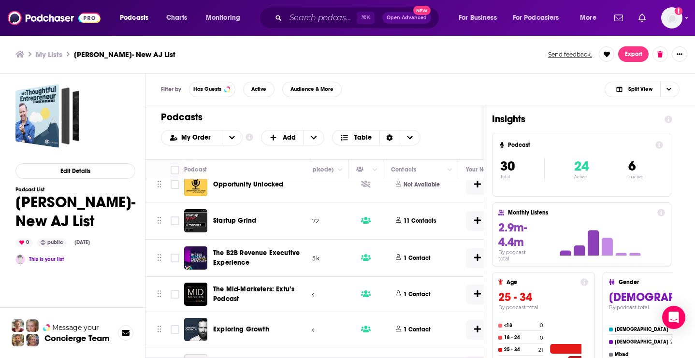
scroll to position [907, 399]
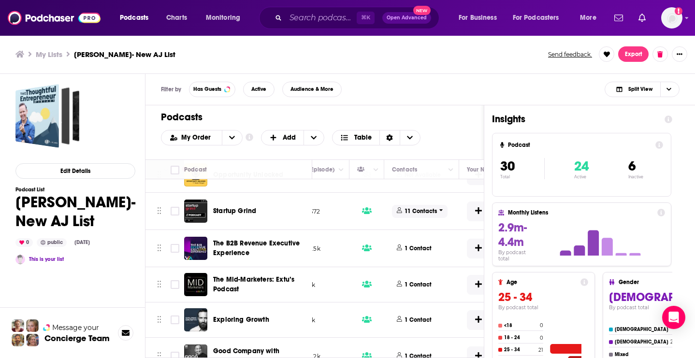
click at [421, 216] on p "11 Contacts" at bounding box center [421, 211] width 32 height 8
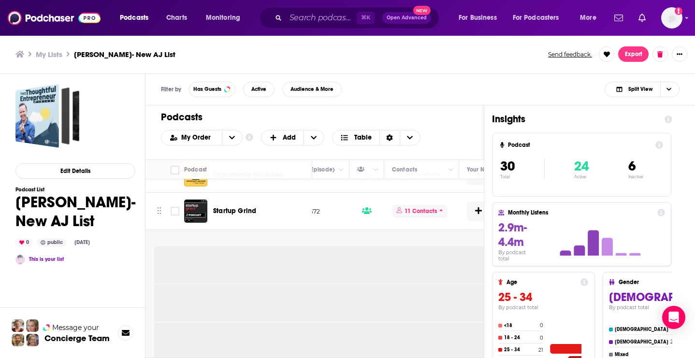
scroll to position [934, 397]
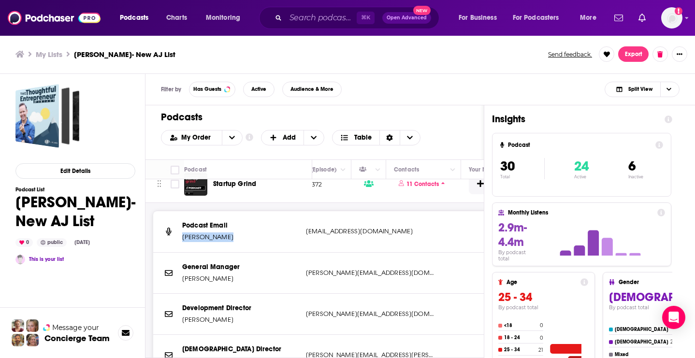
drag, startPoint x: 228, startPoint y: 244, endPoint x: 184, endPoint y: 245, distance: 44.5
click at [314, 0] on div "Podcasts Charts Monitoring ⌘ K Open Advanced New For Business For Podcasters Mo…" at bounding box center [347, 18] width 695 height 36
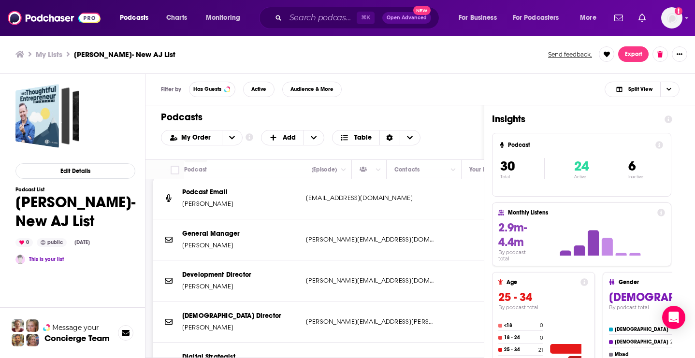
scroll to position [968, 396]
drag, startPoint x: 304, startPoint y: 244, endPoint x: 402, endPoint y: 245, distance: 97.7
click at [402, 245] on div "General Manager [PERSON_NAME] [PERSON_NAME][EMAIL_ADDRESS][DOMAIN_NAME] [PERSON…" at bounding box center [373, 239] width 440 height 41
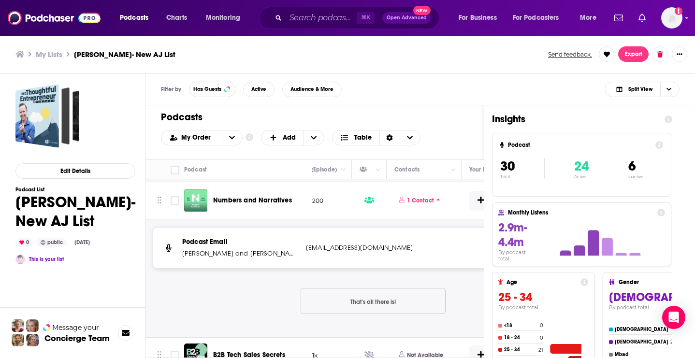
scroll to position [690, 395]
drag, startPoint x: 302, startPoint y: 206, endPoint x: 209, endPoint y: 203, distance: 92.4
click at [209, 203] on div "Numbers and Narratives" at bounding box center [249, 201] width 130 height 23
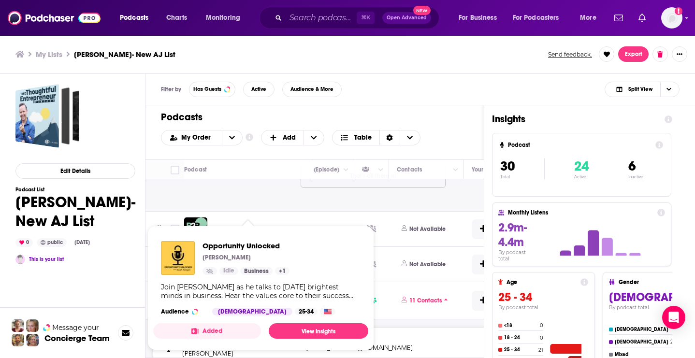
scroll to position [880, 394]
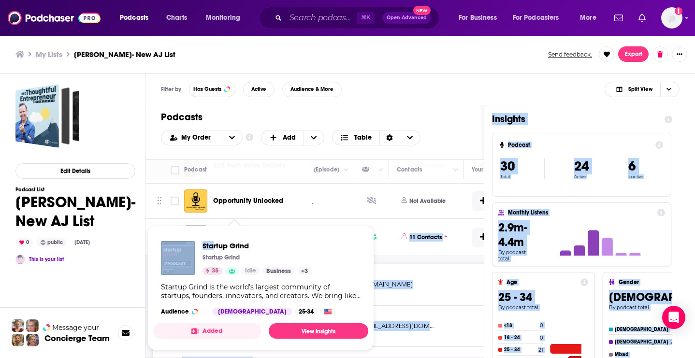
drag, startPoint x: 261, startPoint y: 243, endPoint x: 216, endPoint y: 243, distance: 45.4
click at [215, 244] on div "Podcasts Charts Monitoring ⌘ K Open Advanced New For Business For Podcasters Mo…" at bounding box center [347, 179] width 695 height 358
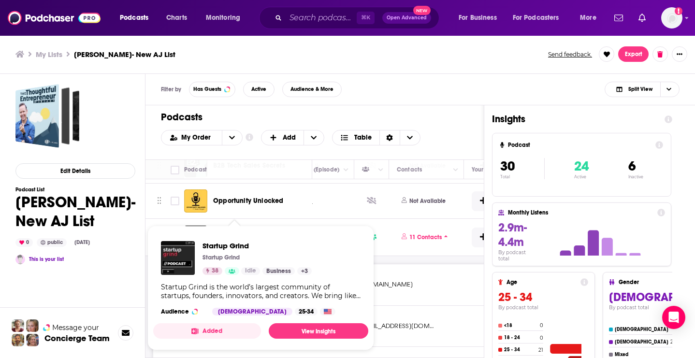
click at [277, 184] on td "B2B Tech Sales Secrets" at bounding box center [248, 165] width 128 height 35
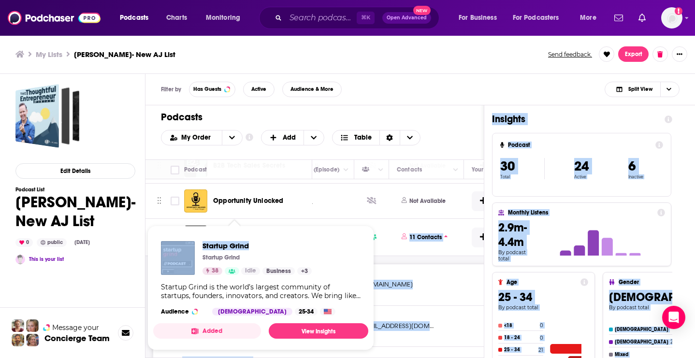
drag, startPoint x: 260, startPoint y: 244, endPoint x: 249, endPoint y: 246, distance: 11.2
click at [249, 246] on div "Podcasts Charts Monitoring ⌘ K Open Advanced New For Business For Podcasters Mo…" at bounding box center [347, 179] width 695 height 358
click at [275, 246] on span "Startup Grind" at bounding box center [257, 245] width 109 height 9
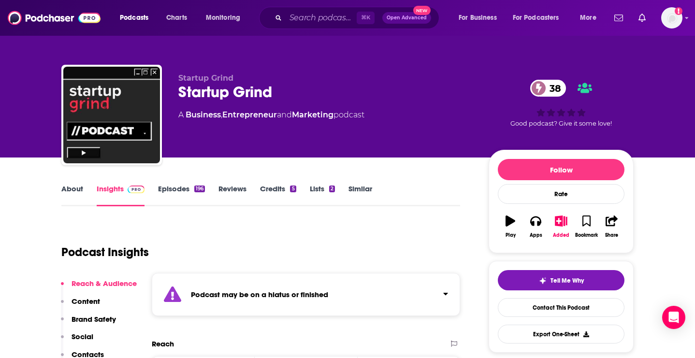
drag, startPoint x: 287, startPoint y: 91, endPoint x: 180, endPoint y: 88, distance: 106.4
click at [180, 88] on div "Startup Grind 38" at bounding box center [325, 92] width 295 height 19
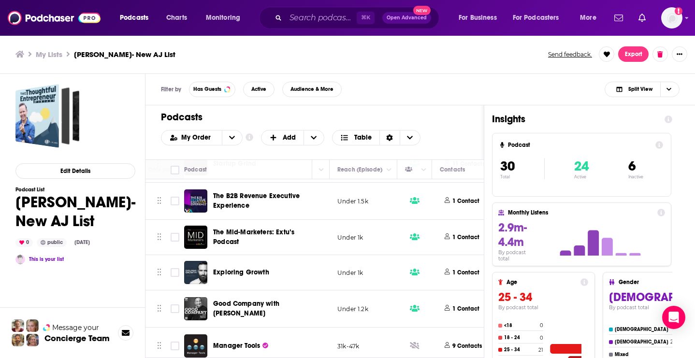
scroll to position [481, 355]
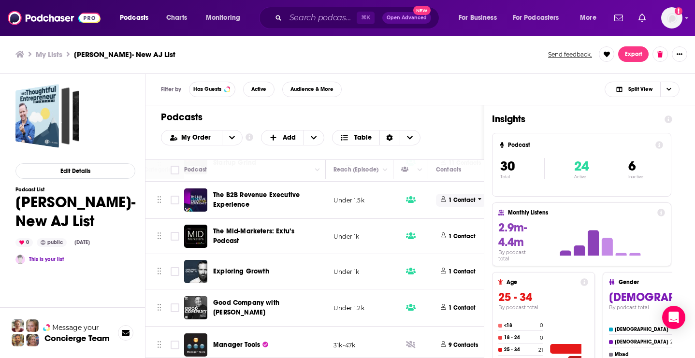
click at [461, 205] on p "1 Contact" at bounding box center [462, 200] width 27 height 8
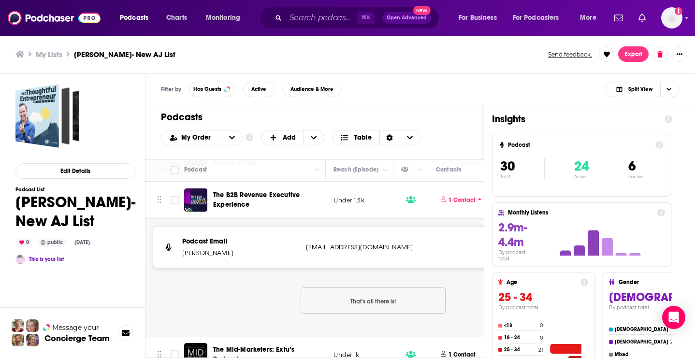
drag, startPoint x: 244, startPoint y: 263, endPoint x: 180, endPoint y: 261, distance: 63.4
click at [180, 261] on div "Podcast Email [PERSON_NAME] [EMAIL_ADDRESS][DOMAIN_NAME] [EMAIL_ADDRESS][DOMAIN…" at bounding box center [373, 247] width 440 height 41
drag, startPoint x: 362, startPoint y: 254, endPoint x: 305, endPoint y: 254, distance: 57.5
click at [304, 254] on div "Podcast Email [PERSON_NAME] [EMAIL_ADDRESS][DOMAIN_NAME] [EMAIL_ADDRESS][DOMAIN…" at bounding box center [373, 247] width 440 height 41
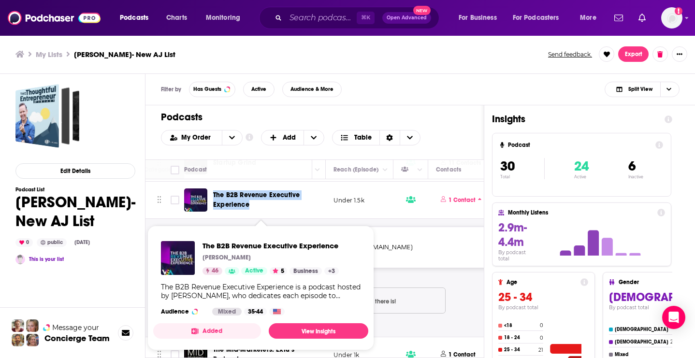
drag, startPoint x: 257, startPoint y: 216, endPoint x: 213, endPoint y: 205, distance: 44.9
click at [213, 205] on div "The B2B Revenue Executive Experience" at bounding box center [263, 200] width 101 height 23
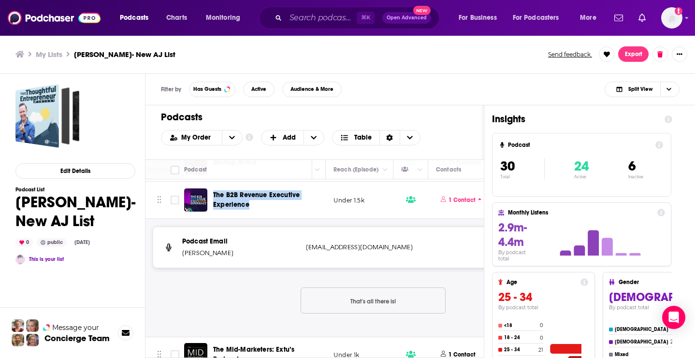
click at [292, 210] on span "The B2B Revenue Executive Experience" at bounding box center [261, 199] width 96 height 19
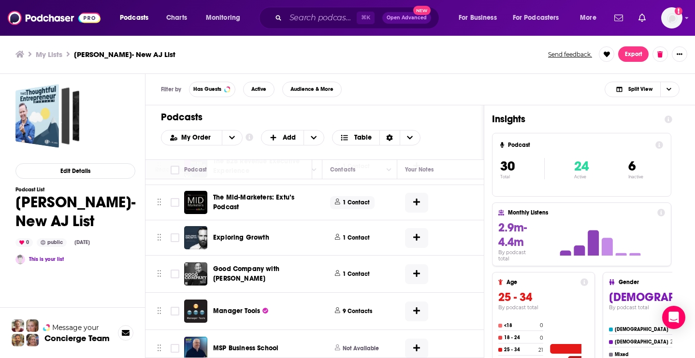
scroll to position [515, 462]
click at [355, 207] on p "1 Contact" at bounding box center [354, 203] width 27 height 8
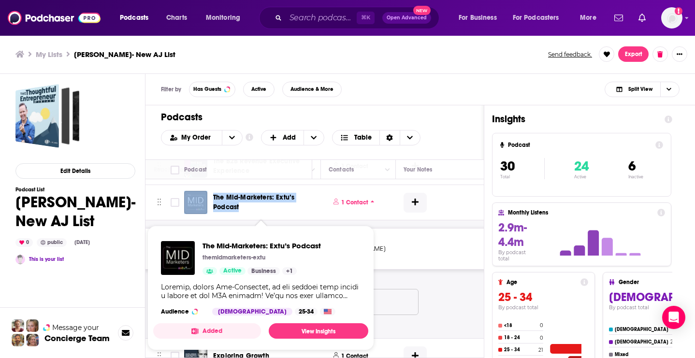
drag, startPoint x: 210, startPoint y: 205, endPoint x: 242, endPoint y: 214, distance: 33.7
click at [242, 214] on div "The Mid-Marketers: Extu’s Podcast" at bounding box center [249, 202] width 130 height 23
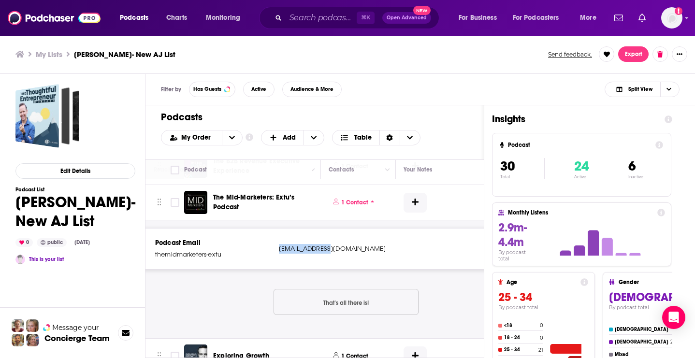
drag, startPoint x: 333, startPoint y: 260, endPoint x: 278, endPoint y: 259, distance: 55.1
click at [278, 259] on div "Podcast Email themidmarketers-extu [EMAIL_ADDRESS][DOMAIN_NAME] [EMAIL_ADDRESS]…" at bounding box center [346, 249] width 440 height 41
click at [354, 235] on div "Podcast Email themidmarketers-extu [EMAIL_ADDRESS][DOMAIN_NAME] [EMAIL_ADDRESS]…" at bounding box center [139, 279] width 913 height 118
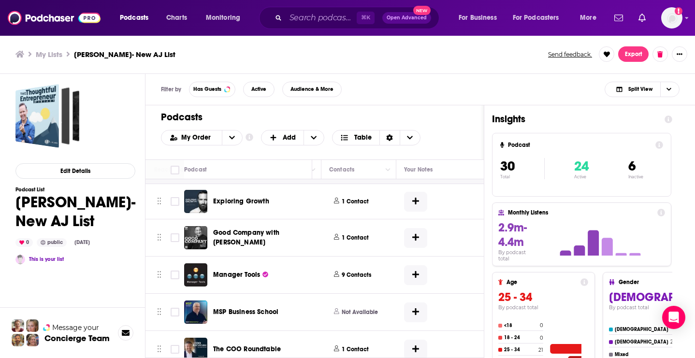
scroll to position [670, 461]
click at [358, 205] on p "1 Contact" at bounding box center [355, 201] width 27 height 8
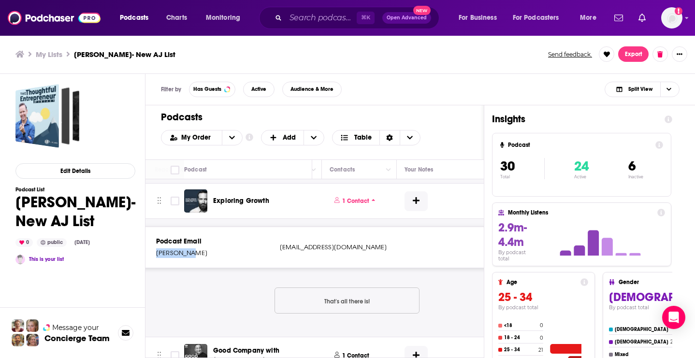
drag, startPoint x: 200, startPoint y: 267, endPoint x: 153, endPoint y: 266, distance: 46.9
click at [152, 114] on div "Podcast Email [PERSON_NAME] [EMAIL_ADDRESS][DOMAIN_NAME] [EMAIL_ADDRESS][DOMAIN…" at bounding box center [347, 93] width 440 height 41
drag, startPoint x: 371, startPoint y: 259, endPoint x: 278, endPoint y: 260, distance: 92.8
click at [278, 114] on div "Podcast Email [PERSON_NAME] [EMAIL_ADDRESS][DOMAIN_NAME] [EMAIL_ADDRESS][DOMAIN…" at bounding box center [347, 93] width 440 height 41
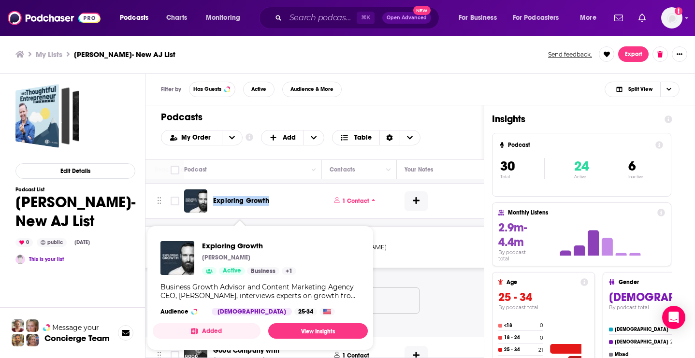
drag, startPoint x: 279, startPoint y: 210, endPoint x: 213, endPoint y: 210, distance: 66.2
click at [213, 210] on div "Exploring Growth" at bounding box center [249, 201] width 130 height 23
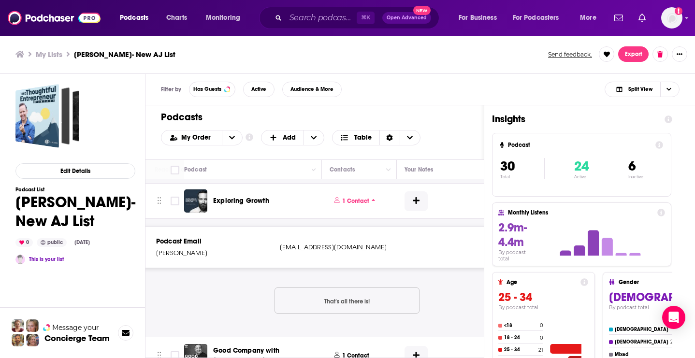
click at [294, 183] on div "Podcast Email themidmarketers-extu [EMAIL_ADDRESS][DOMAIN_NAME] [EMAIL_ADDRESS]…" at bounding box center [140, 124] width 913 height 118
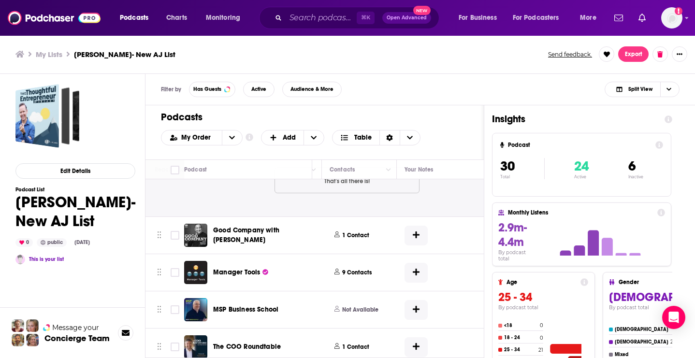
scroll to position [792, 461]
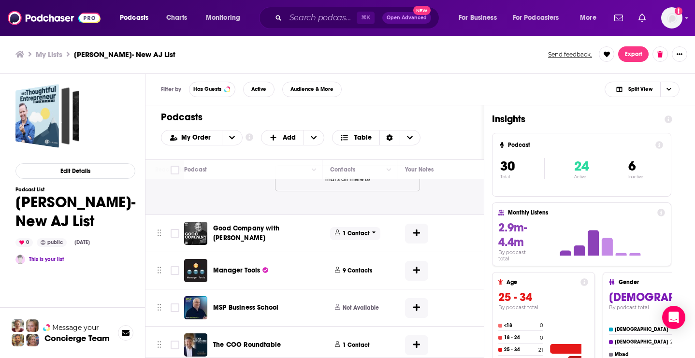
click at [348, 238] on p "1 Contact" at bounding box center [356, 234] width 27 height 8
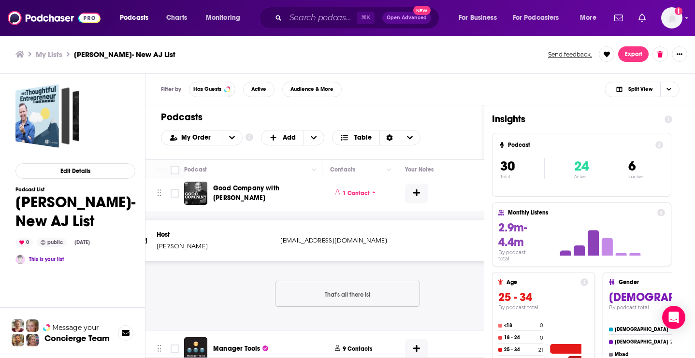
scroll to position [834, 460]
drag, startPoint x: 212, startPoint y: 257, endPoint x: 158, endPoint y: 257, distance: 54.2
drag, startPoint x: 392, startPoint y: 251, endPoint x: 280, endPoint y: 253, distance: 112.2
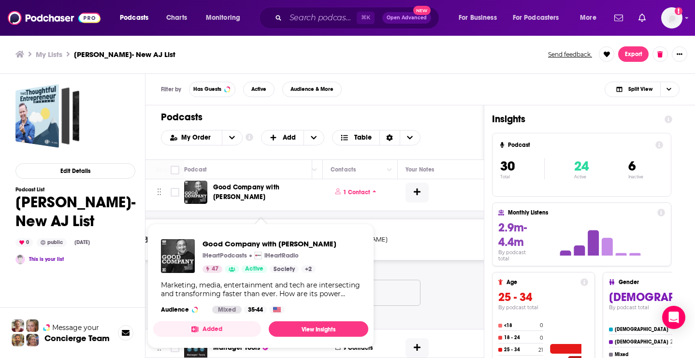
drag, startPoint x: 242, startPoint y: 211, endPoint x: 230, endPoint y: 210, distance: 12.6
click at [230, 202] on span "Good Company with [PERSON_NAME]" at bounding box center [261, 192] width 96 height 19
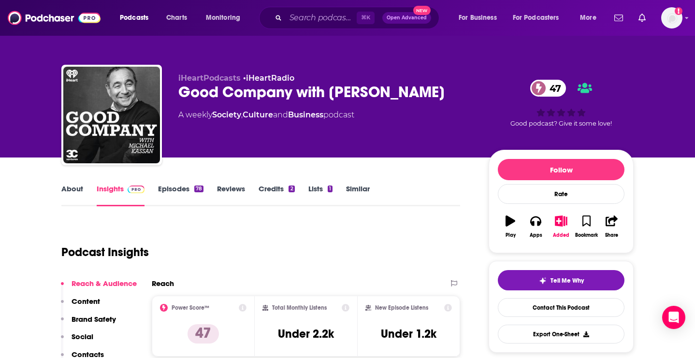
drag, startPoint x: 175, startPoint y: 92, endPoint x: 453, endPoint y: 96, distance: 277.6
click at [453, 96] on div "iHeartPodcasts • iHeartRadio Good Company with [PERSON_NAME] 47 A weekly Societ…" at bounding box center [347, 117] width 572 height 104
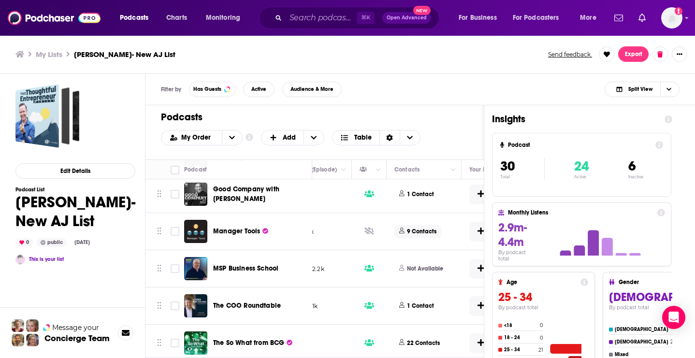
scroll to position [595, 409]
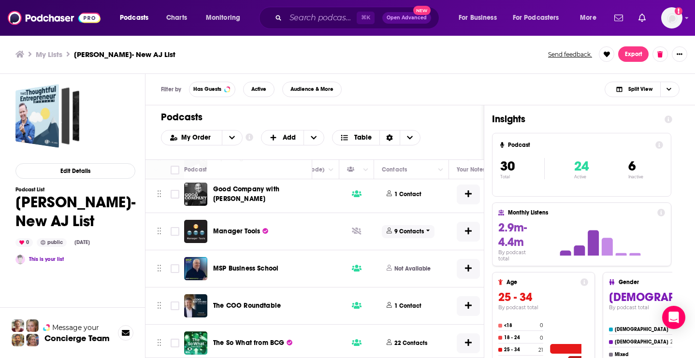
click at [397, 236] on p "9 Contacts" at bounding box center [409, 232] width 29 height 8
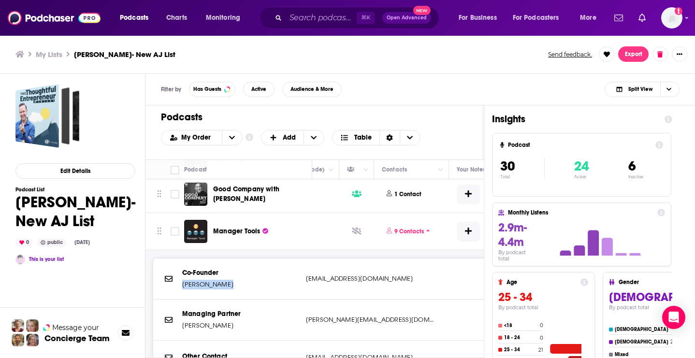
drag, startPoint x: 234, startPoint y: 296, endPoint x: 181, endPoint y: 294, distance: 52.8
click at [181, 294] on div "Co-Founder [PERSON_NAME] [EMAIL_ADDRESS][DOMAIN_NAME] [EMAIL_ADDRESS][DOMAIN_NA…" at bounding box center [373, 279] width 440 height 41
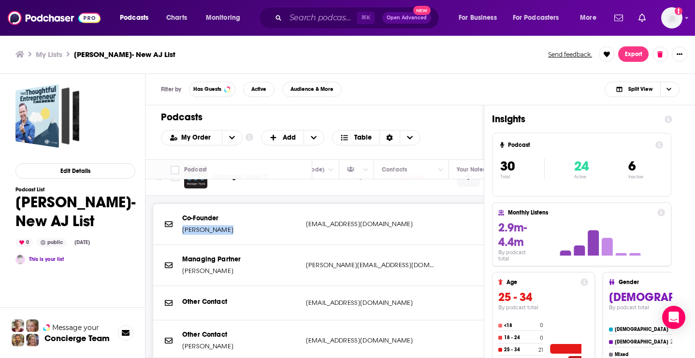
scroll to position [651, 409]
drag, startPoint x: 224, startPoint y: 280, endPoint x: 184, endPoint y: 281, distance: 40.1
click at [184, 275] on p "[PERSON_NAME]" at bounding box center [240, 270] width 116 height 10
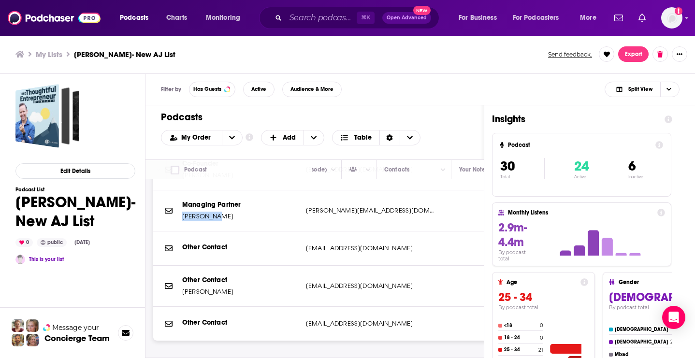
scroll to position [698, 407]
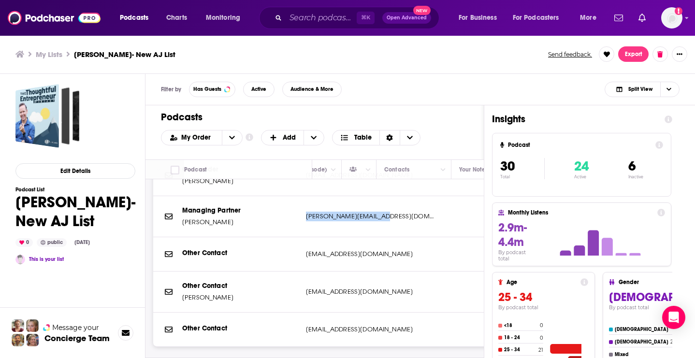
drag, startPoint x: 401, startPoint y: 228, endPoint x: 305, endPoint y: 226, distance: 96.2
click at [305, 226] on div "Managing Partner [PERSON_NAME] [PERSON_NAME][EMAIL_ADDRESS][DOMAIN_NAME] [PERSO…" at bounding box center [373, 216] width 440 height 41
click at [449, 212] on div "Managing Partner [PERSON_NAME] [PERSON_NAME][EMAIL_ADDRESS][DOMAIN_NAME] [PERSO…" at bounding box center [373, 216] width 440 height 41
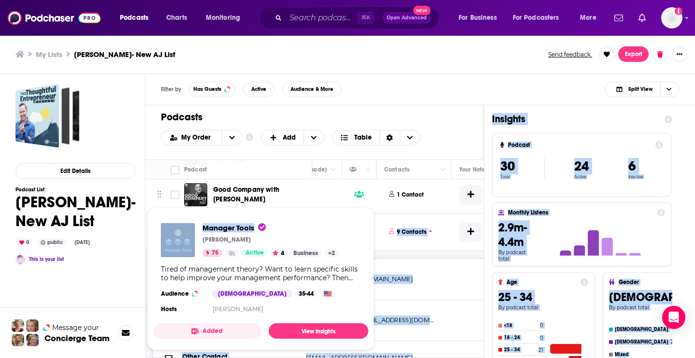
drag, startPoint x: 211, startPoint y: 240, endPoint x: 256, endPoint y: 234, distance: 45.3
click at [256, 234] on div "Podcasts Charts Monitoring ⌘ K Open Advanced New For Business For Podcasters Mo…" at bounding box center [347, 179] width 695 height 358
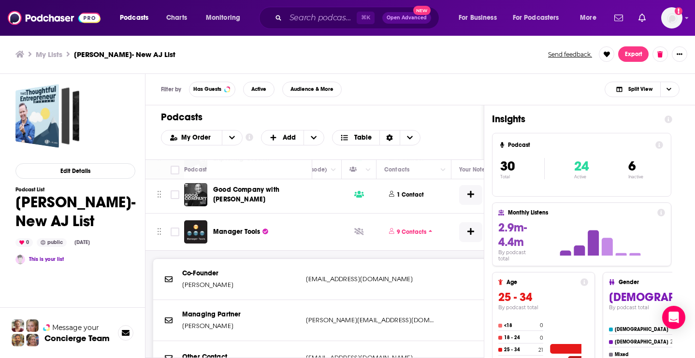
click at [292, 153] on div "Podcasts Add My Order Customize Your List Order Select the “My Order” sort and …" at bounding box center [315, 132] width 338 height 54
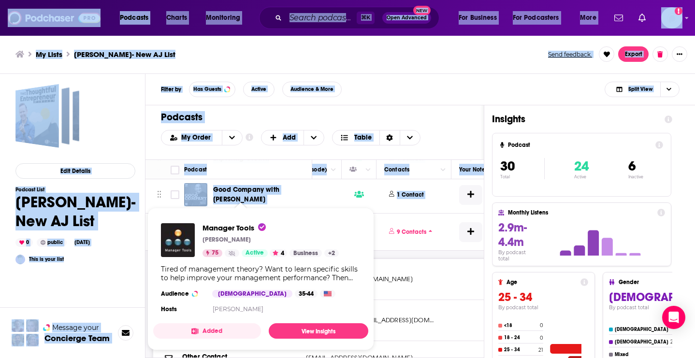
drag, startPoint x: 213, startPoint y: 247, endPoint x: 251, endPoint y: 245, distance: 38.8
click at [252, 245] on div "Podcasts Charts Monitoring ⌘ K Open Advanced New For Business For Podcasters Mo…" at bounding box center [347, 179] width 695 height 358
click at [251, 240] on div "[PERSON_NAME]" at bounding box center [271, 240] width 136 height 8
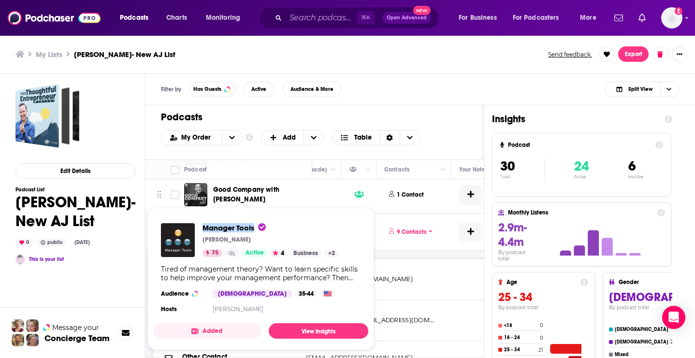
drag, startPoint x: 201, startPoint y: 227, endPoint x: 254, endPoint y: 229, distance: 53.2
click at [254, 229] on div "Manager Tools [PERSON_NAME] 75 Active 4 Business + 2" at bounding box center [250, 240] width 178 height 34
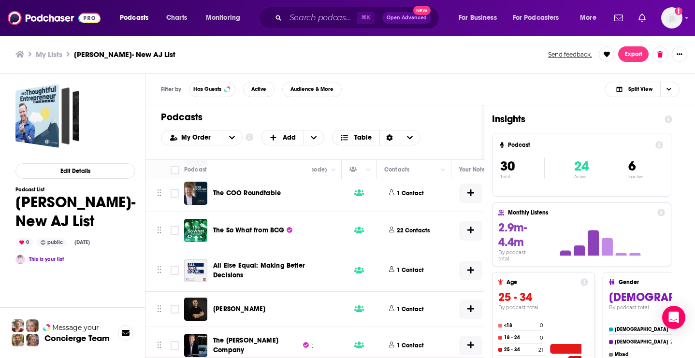
scroll to position [978, 406]
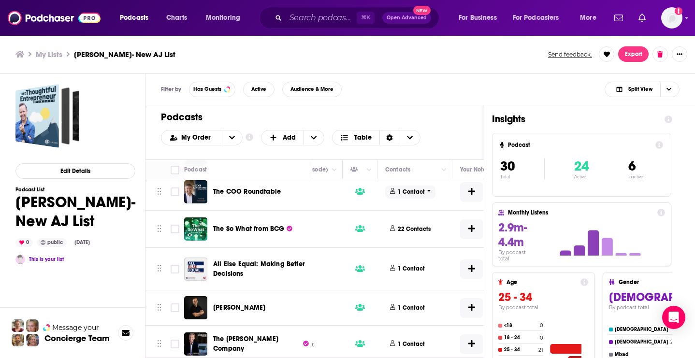
click at [409, 196] on p "1 Contact" at bounding box center [411, 192] width 27 height 8
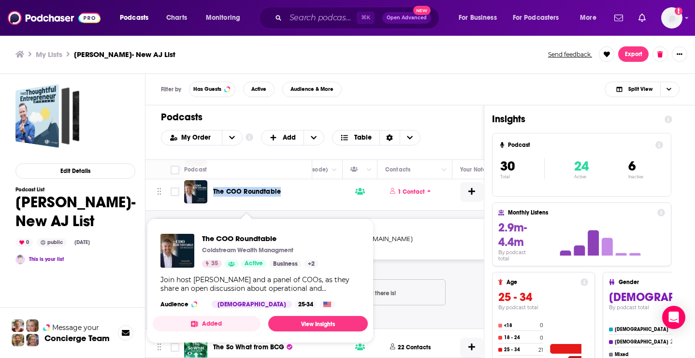
drag, startPoint x: 290, startPoint y: 202, endPoint x: 214, endPoint y: 200, distance: 75.9
click at [214, 197] on div "The COO Roundtable" at bounding box center [263, 192] width 101 height 10
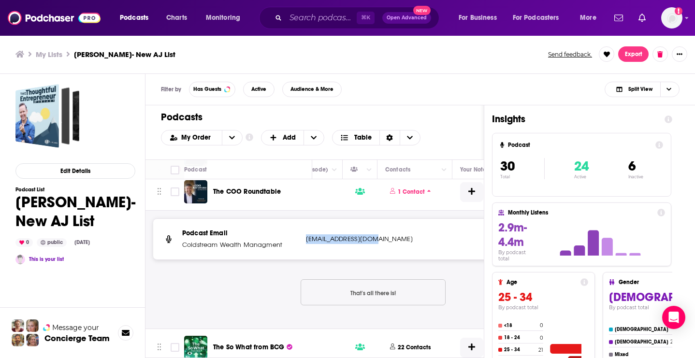
drag, startPoint x: 380, startPoint y: 250, endPoint x: 306, endPoint y: 251, distance: 74.0
drag, startPoint x: 282, startPoint y: 257, endPoint x: 178, endPoint y: 257, distance: 103.5
click at [253, 128] on div "Podcast Email Coldstream Wealth Managment [EMAIL_ADDRESS][DOMAIN_NAME] [EMAIL_A…" at bounding box center [373, 1] width 440 height 253
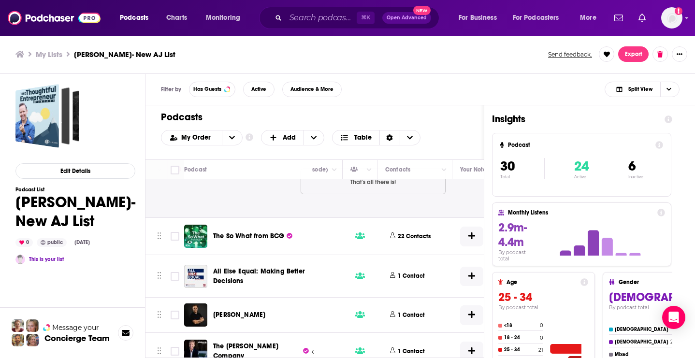
scroll to position [1097, 406]
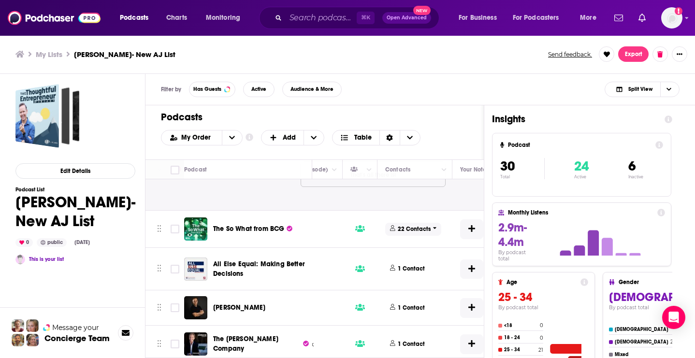
click at [433, 236] on span "22 Contacts" at bounding box center [413, 229] width 56 height 13
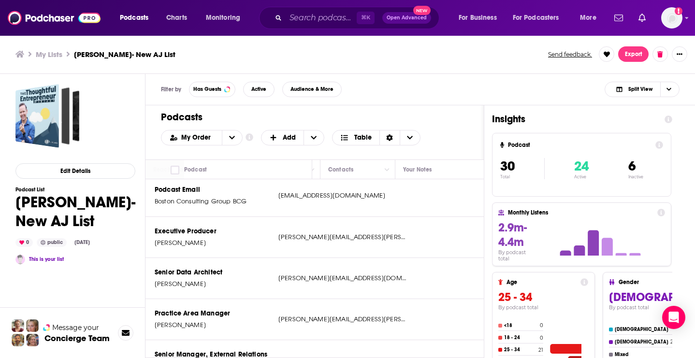
scroll to position [1177, 462]
drag, startPoint x: 204, startPoint y: 257, endPoint x: 152, endPoint y: 255, distance: 51.3
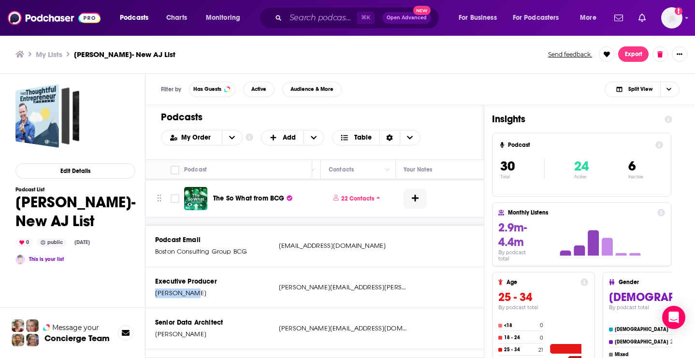
scroll to position [1127, 461]
drag, startPoint x: 363, startPoint y: 299, endPoint x: 277, endPoint y: 303, distance: 86.6
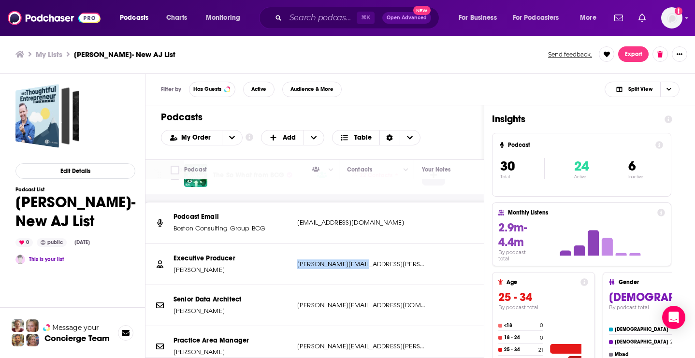
scroll to position [1149, 444]
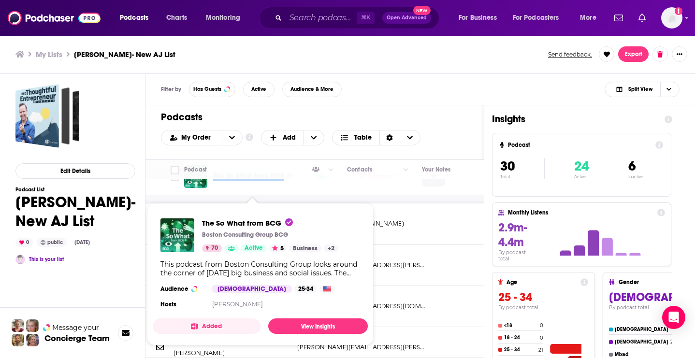
drag, startPoint x: 211, startPoint y: 187, endPoint x: 284, endPoint y: 190, distance: 73.0
click at [284, 188] on div "The So What from BCG" at bounding box center [249, 176] width 130 height 23
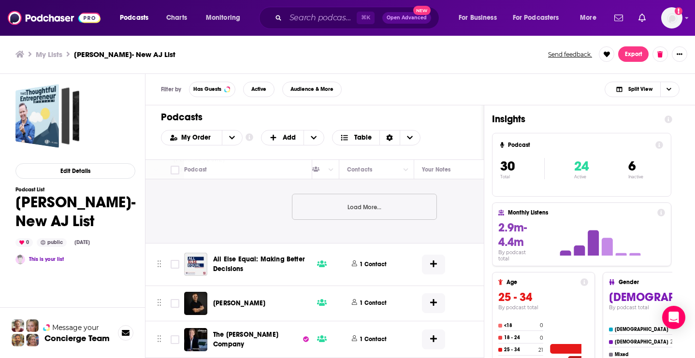
scroll to position [1386, 444]
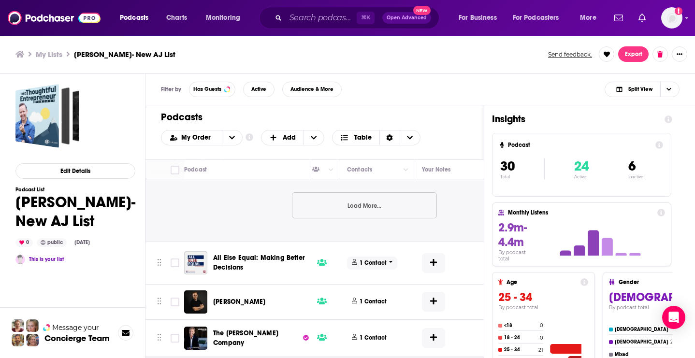
click at [384, 267] on p "1 Contact" at bounding box center [373, 263] width 27 height 8
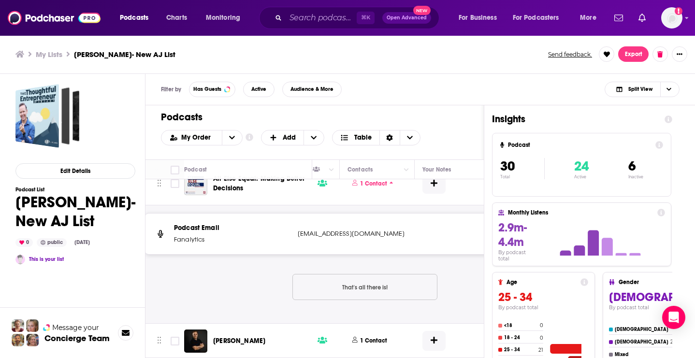
scroll to position [1464, 443]
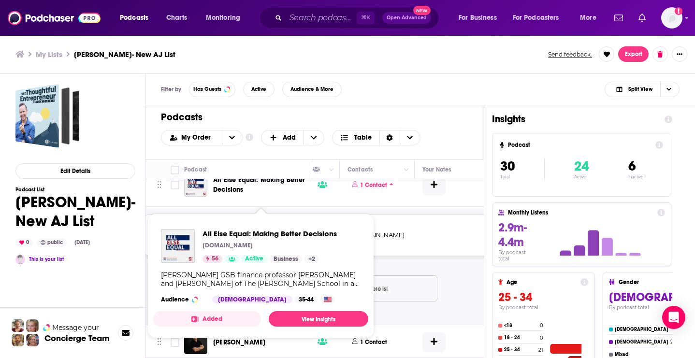
drag, startPoint x: 258, startPoint y: 198, endPoint x: 236, endPoint y: 198, distance: 21.3
drag, startPoint x: 211, startPoint y: 187, endPoint x: 245, endPoint y: 195, distance: 34.9
click at [245, 196] on div "All Else Equal: Making Better Decisions" at bounding box center [249, 185] width 130 height 23
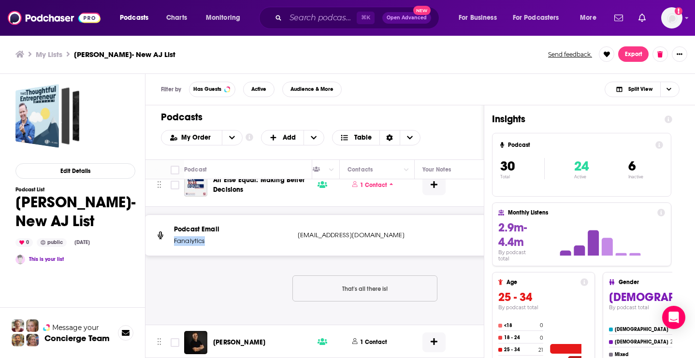
drag, startPoint x: 209, startPoint y: 249, endPoint x: 174, endPoint y: 248, distance: 35.8
drag, startPoint x: 370, startPoint y: 240, endPoint x: 297, endPoint y: 238, distance: 72.6
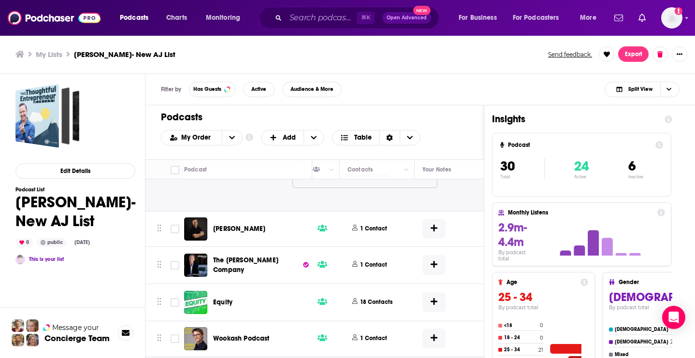
scroll to position [1581, 443]
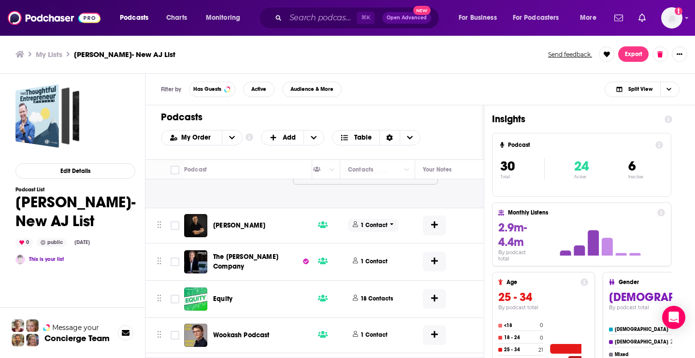
click at [378, 228] on p "1 Contact" at bounding box center [374, 225] width 27 height 8
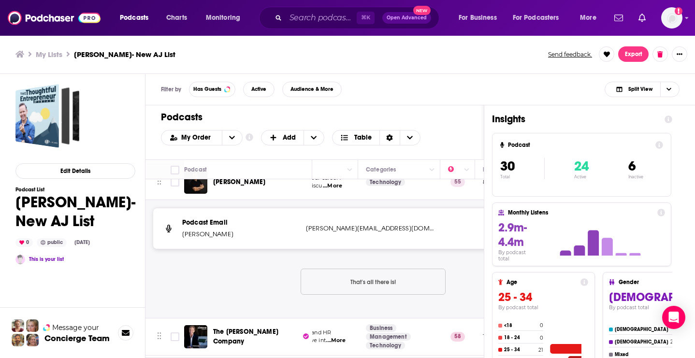
scroll to position [1624, 125]
drag, startPoint x: 239, startPoint y: 243, endPoint x: 182, endPoint y: 242, distance: 57.1
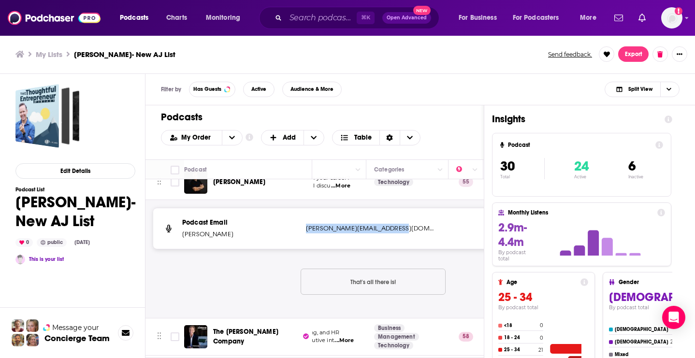
drag, startPoint x: 415, startPoint y: 232, endPoint x: 309, endPoint y: 227, distance: 106.5
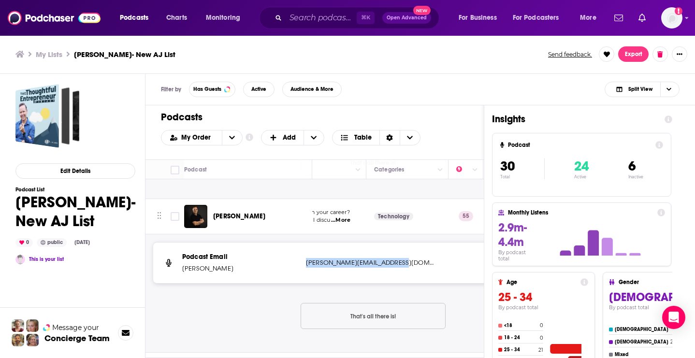
scroll to position [1616, 125]
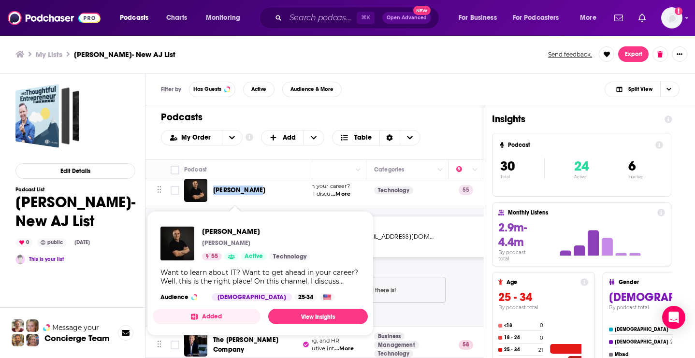
drag, startPoint x: 285, startPoint y: 193, endPoint x: 214, endPoint y: 193, distance: 70.6
click at [214, 193] on div "[PERSON_NAME]" at bounding box center [263, 191] width 101 height 10
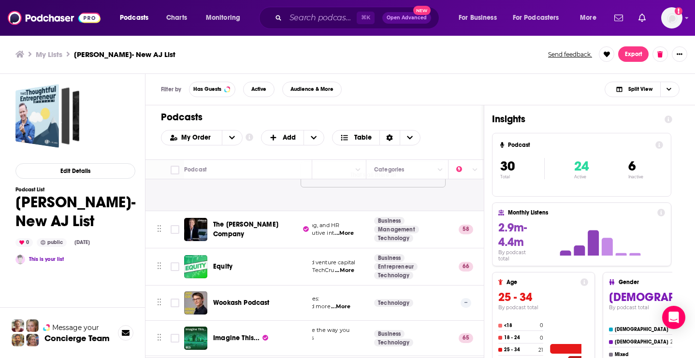
scroll to position [1733, 124]
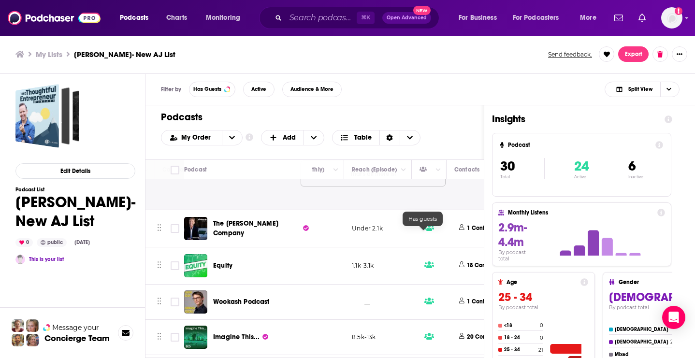
scroll to position [1732, 369]
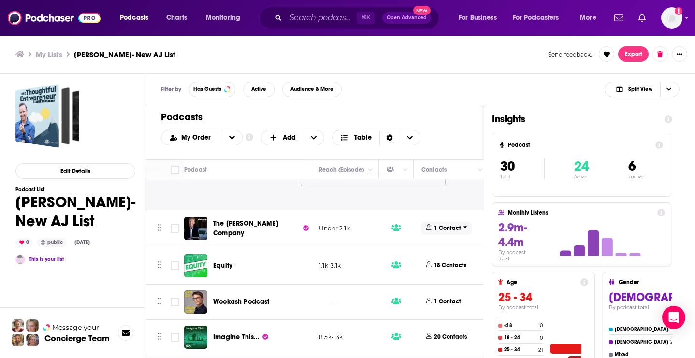
click at [454, 228] on span "1 Contact" at bounding box center [447, 228] width 50 height 13
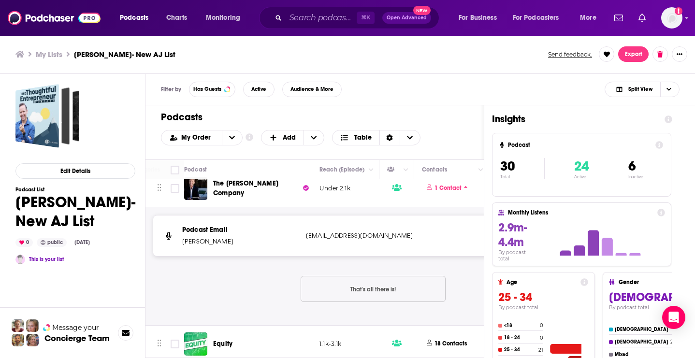
scroll to position [1772, 368]
drag, startPoint x: 225, startPoint y: 249, endPoint x: 180, endPoint y: 248, distance: 45.5
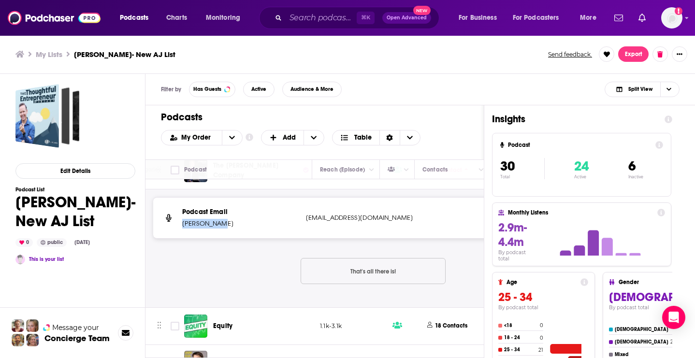
scroll to position [1727, 368]
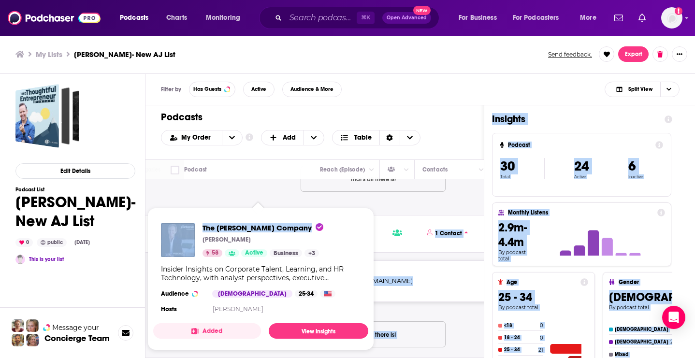
drag, startPoint x: 210, startPoint y: 240, endPoint x: 285, endPoint y: 234, distance: 75.1
click at [285, 234] on div "Podcasts Charts Monitoring ⌘ K Open Advanced New For Business For Podcasters Mo…" at bounding box center [347, 179] width 695 height 358
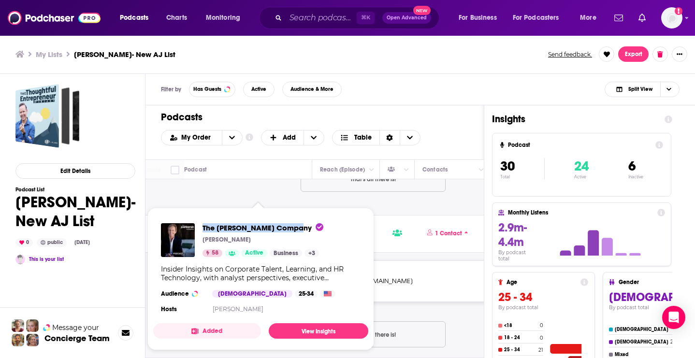
drag, startPoint x: 203, startPoint y: 226, endPoint x: 293, endPoint y: 231, distance: 90.1
click at [293, 231] on div "The [PERSON_NAME] Company [PERSON_NAME] 58 Active Business + 3" at bounding box center [242, 240] width 162 height 34
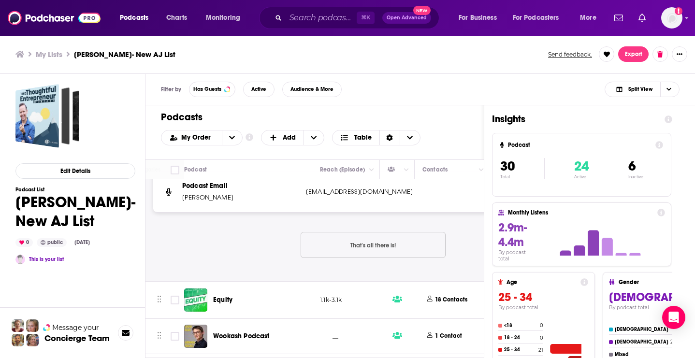
scroll to position [1816, 367]
drag, startPoint x: 365, startPoint y: 198, endPoint x: 307, endPoint y: 192, distance: 57.8
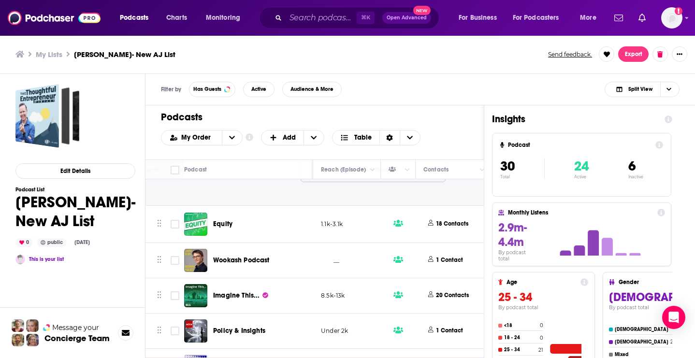
scroll to position [1894, 367]
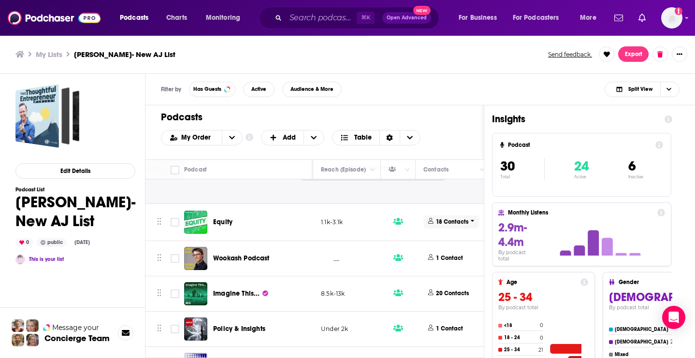
click at [451, 226] on p "18 Contacts" at bounding box center [452, 222] width 32 height 8
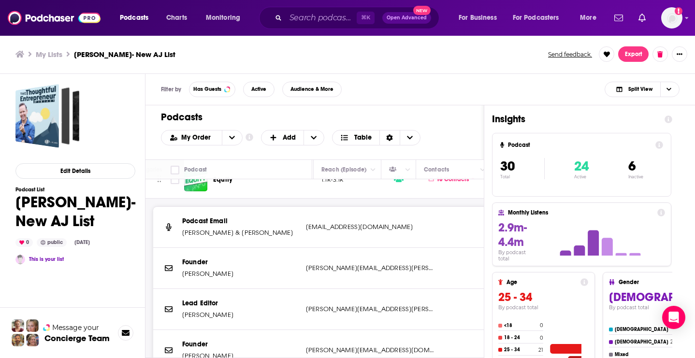
scroll to position [1937, 367]
drag, startPoint x: 260, startPoint y: 279, endPoint x: 180, endPoint y: 279, distance: 79.8
drag, startPoint x: 245, startPoint y: 186, endPoint x: 208, endPoint y: 186, distance: 36.7
click at [208, 186] on div "Equity" at bounding box center [249, 179] width 130 height 23
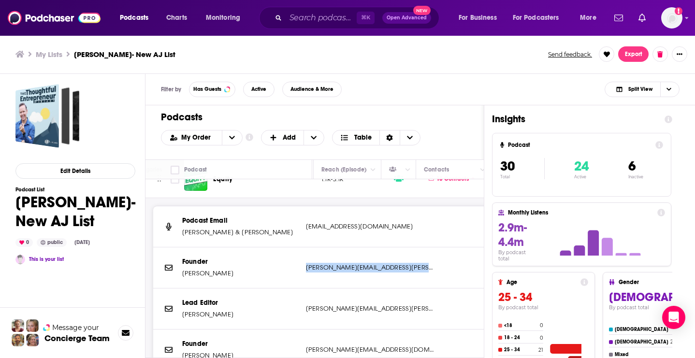
drag, startPoint x: 436, startPoint y: 273, endPoint x: 327, endPoint y: 268, distance: 109.4
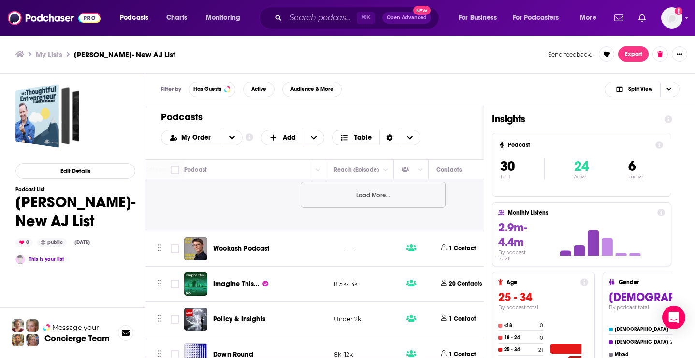
scroll to position [2188, 353]
click at [457, 252] on p "1 Contact" at bounding box center [463, 248] width 27 height 8
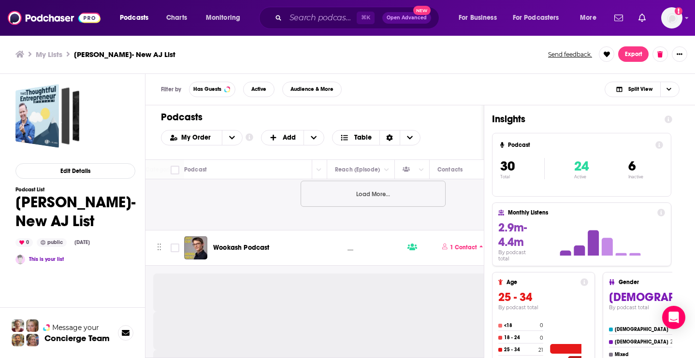
scroll to position [2242, 353]
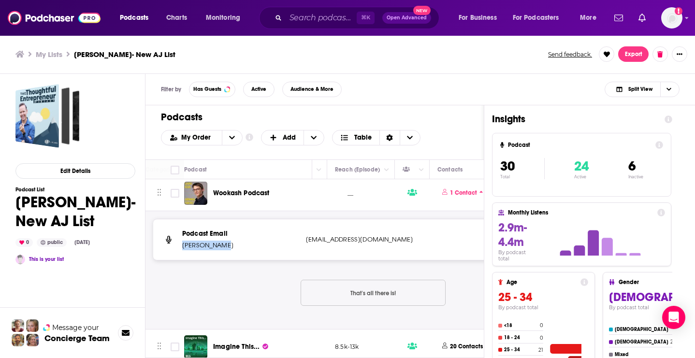
drag, startPoint x: 228, startPoint y: 250, endPoint x: 180, endPoint y: 250, distance: 47.4
drag, startPoint x: 437, startPoint y: 249, endPoint x: 314, endPoint y: 239, distance: 123.7
drag, startPoint x: 282, startPoint y: 198, endPoint x: 211, endPoint y: 199, distance: 71.6
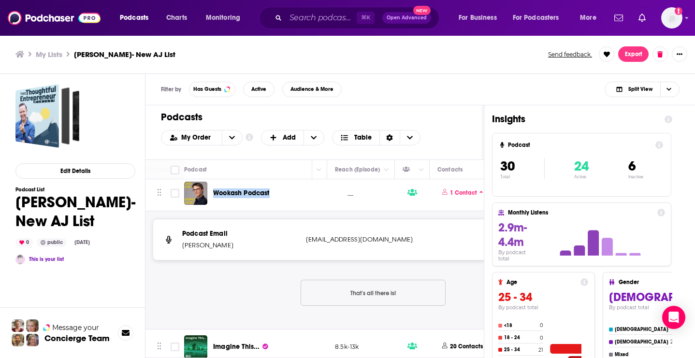
click at [211, 199] on div "Wookash Podcast" at bounding box center [249, 193] width 130 height 23
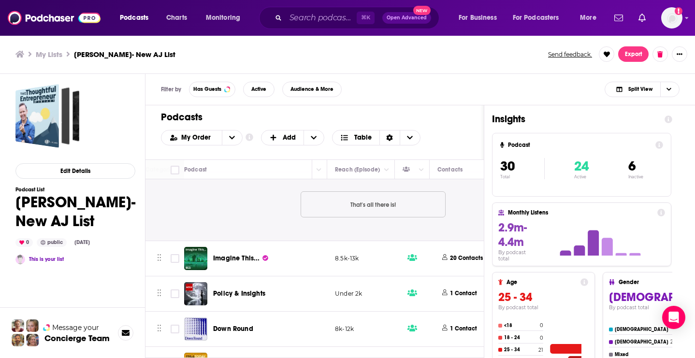
scroll to position [2334, 353]
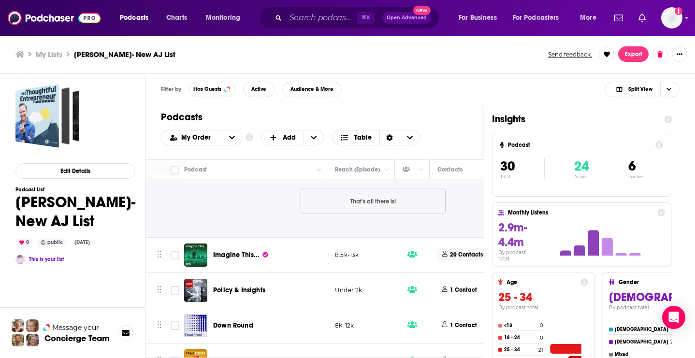
click at [467, 259] on p "20 Contacts" at bounding box center [466, 255] width 33 height 8
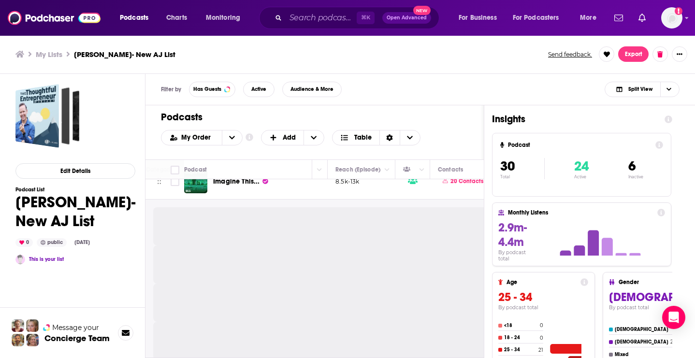
scroll to position [2408, 352]
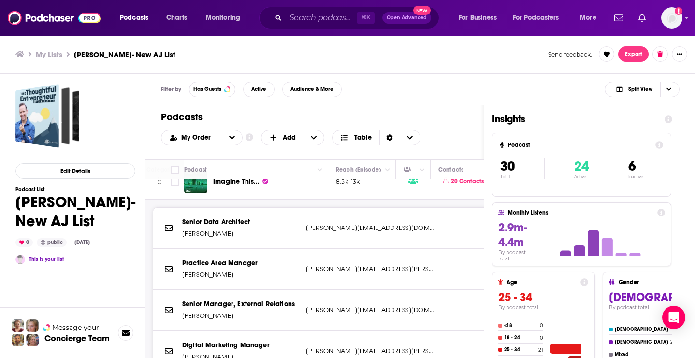
drag, startPoint x: 243, startPoint y: 241, endPoint x: 181, endPoint y: 241, distance: 62.4
click at [248, 0] on div "Podcasts Charts Monitoring ⌘ K Open Advanced New For Business For Podcasters Mo…" at bounding box center [347, 18] width 695 height 36
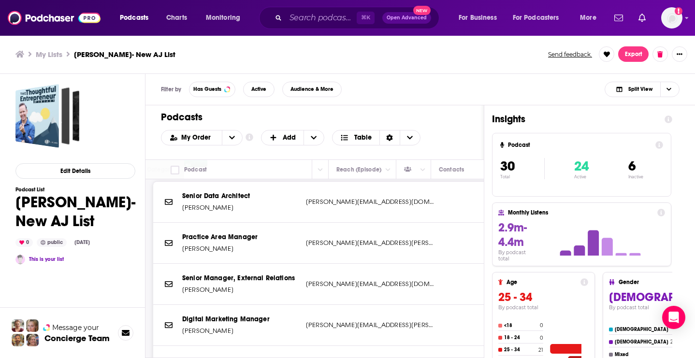
scroll to position [2433, 353]
drag, startPoint x: 239, startPoint y: 255, endPoint x: 185, endPoint y: 255, distance: 54.6
drag, startPoint x: 421, startPoint y: 251, endPoint x: 305, endPoint y: 250, distance: 116.0
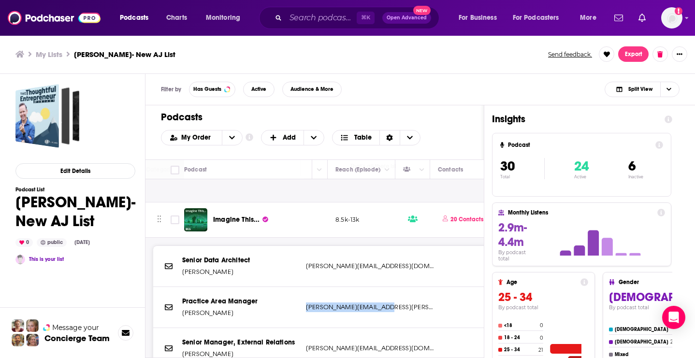
scroll to position [2367, 353]
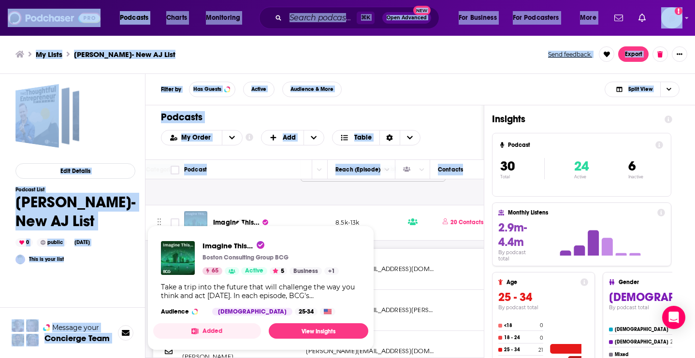
drag, startPoint x: 210, startPoint y: 231, endPoint x: 254, endPoint y: 227, distance: 44.2
click at [254, 227] on div "Podcasts Charts Monitoring ⌘ K Open Advanced New For Business For Podcasters Mo…" at bounding box center [347, 179] width 695 height 358
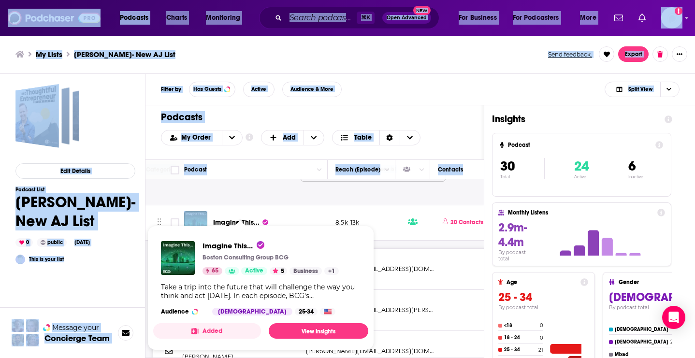
drag, startPoint x: 213, startPoint y: 228, endPoint x: 260, endPoint y: 230, distance: 47.4
click at [260, 230] on div "Podcasts Charts Monitoring ⌘ K Open Advanced New For Business For Podcasters Mo…" at bounding box center [347, 179] width 695 height 358
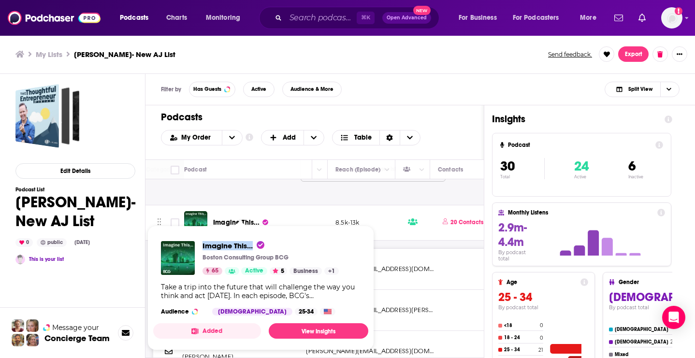
drag, startPoint x: 201, startPoint y: 245, endPoint x: 255, endPoint y: 247, distance: 54.2
click at [255, 247] on div "Imagine This... Boston Consulting Group BCG 65 Active 5 Business + 1" at bounding box center [250, 258] width 178 height 34
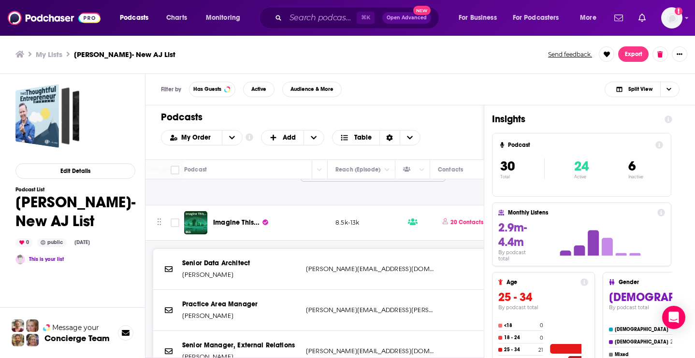
click at [237, 204] on div "Podcast Email [PERSON_NAME] [EMAIL_ADDRESS][DOMAIN_NAME] [DOMAIN_NAME][EMAIL_AD…" at bounding box center [249, 146] width 913 height 118
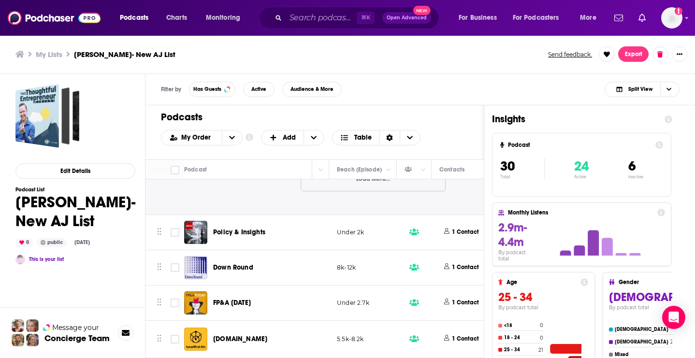
scroll to position [2681, 351]
click at [462, 232] on p "1 Contact" at bounding box center [465, 232] width 27 height 8
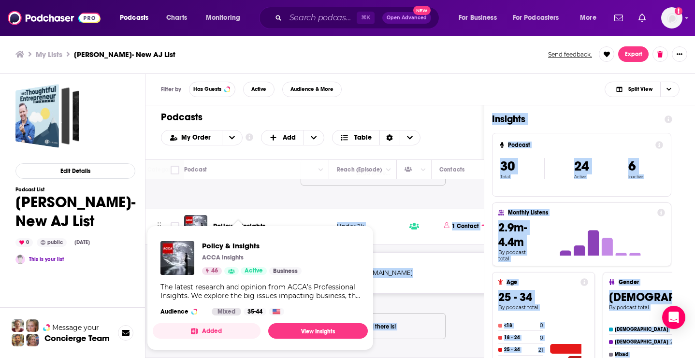
drag, startPoint x: 282, startPoint y: 235, endPoint x: 230, endPoint y: 227, distance: 52.9
click at [230, 226] on div "Podcasts Charts Monitoring ⌘ K Open Advanced New For Business For Podcasters Mo…" at bounding box center [347, 179] width 695 height 358
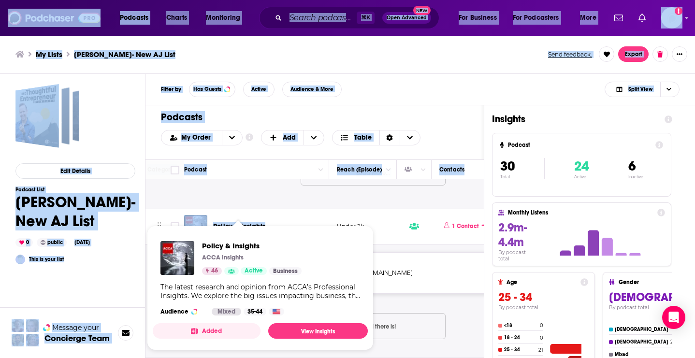
drag, startPoint x: 270, startPoint y: 233, endPoint x: 216, endPoint y: 235, distance: 54.2
click at [215, 235] on div "Podcasts Charts Monitoring ⌘ K Open Advanced New For Business For Podcasters Mo…" at bounding box center [347, 179] width 695 height 358
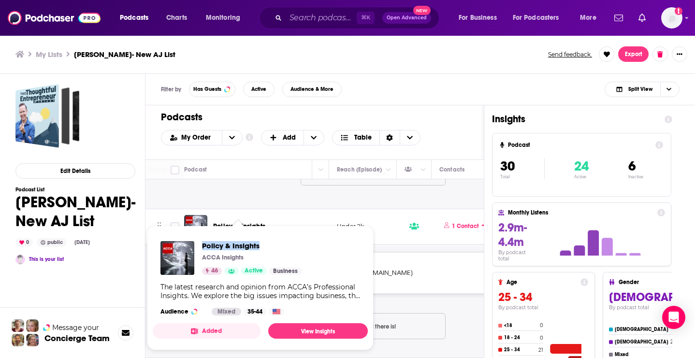
drag, startPoint x: 270, startPoint y: 251, endPoint x: 205, endPoint y: 245, distance: 66.1
click at [204, 245] on div "Policy & Insights ACCA Insights 46 Active Business" at bounding box center [252, 258] width 100 height 34
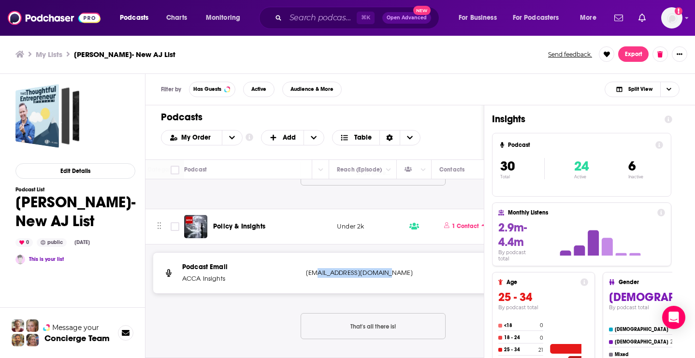
drag, startPoint x: 404, startPoint y: 283, endPoint x: 314, endPoint y: 282, distance: 89.9
drag, startPoint x: 290, startPoint y: 277, endPoint x: 378, endPoint y: 282, distance: 87.6
click at [0, 0] on div "Podcast Email ACCA Insights [EMAIL_ADDRESS][DOMAIN_NAME] [EMAIL_ADDRESS][DOMAIN…" at bounding box center [0, 0] width 0 height 0
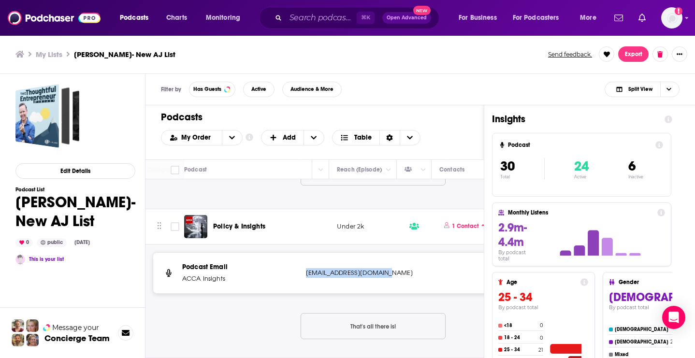
drag, startPoint x: 303, startPoint y: 278, endPoint x: 410, endPoint y: 287, distance: 107.7
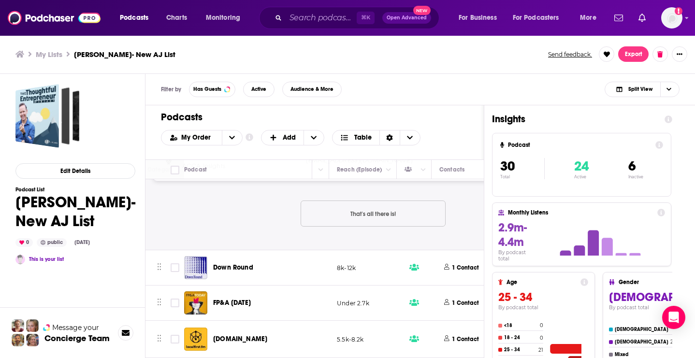
scroll to position [2799, 351]
click at [468, 269] on p "1 Contact" at bounding box center [465, 268] width 27 height 8
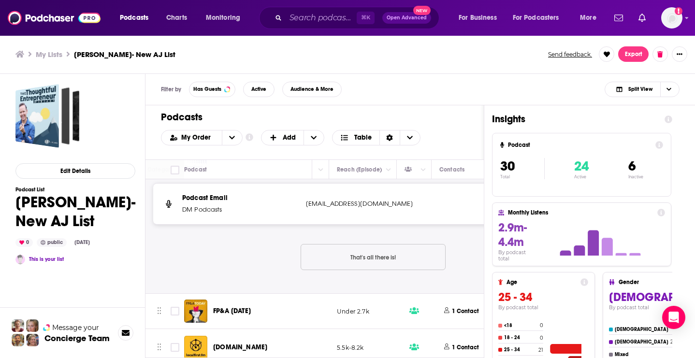
scroll to position [2852, 351]
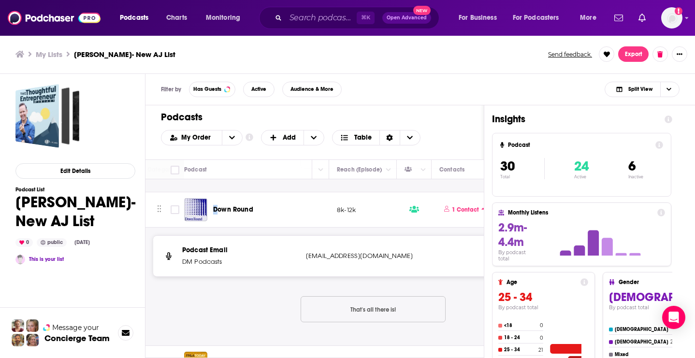
drag, startPoint x: 263, startPoint y: 210, endPoint x: 217, endPoint y: 211, distance: 45.9
click at [216, 211] on div "Down Round" at bounding box center [263, 209] width 101 height 23
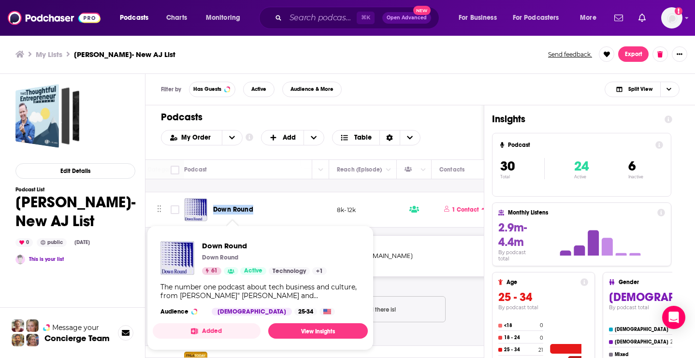
drag, startPoint x: 276, startPoint y: 215, endPoint x: 215, endPoint y: 213, distance: 60.5
click at [215, 214] on div "Down Round" at bounding box center [263, 210] width 101 height 10
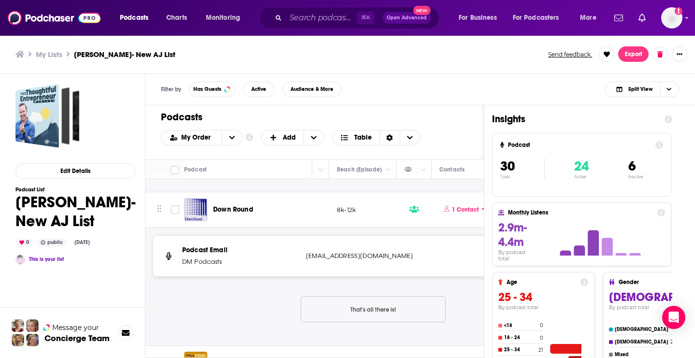
drag, startPoint x: 421, startPoint y: 274, endPoint x: 312, endPoint y: 271, distance: 108.8
drag, startPoint x: 393, startPoint y: 262, endPoint x: 304, endPoint y: 262, distance: 89.0
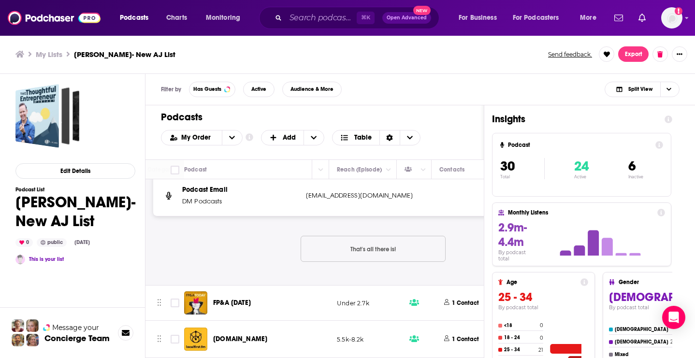
scroll to position [2918, 351]
click at [462, 305] on p "1 Contact" at bounding box center [465, 303] width 27 height 8
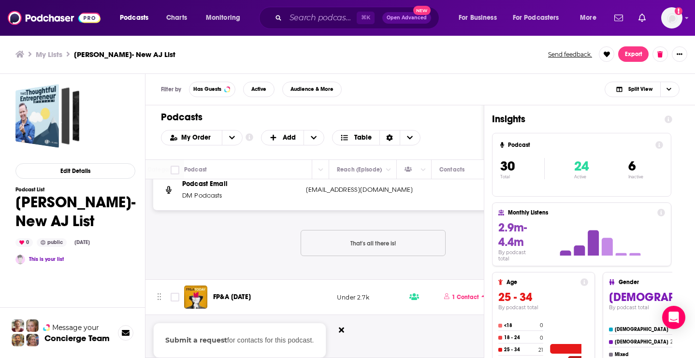
scroll to position [3005, 351]
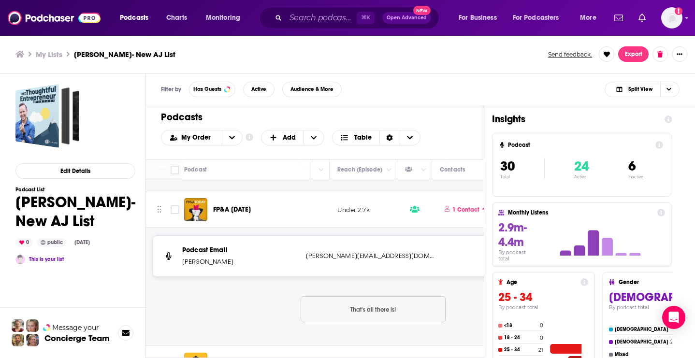
drag, startPoint x: 235, startPoint y: 268, endPoint x: 183, endPoint y: 268, distance: 51.7
drag, startPoint x: 400, startPoint y: 258, endPoint x: 300, endPoint y: 257, distance: 100.6
click at [292, 240] on div "Podcast Email [PERSON_NAME] [PERSON_NAME][EMAIL_ADDRESS][DOMAIN_NAME] [PERSON_N…" at bounding box center [251, 287] width 913 height 118
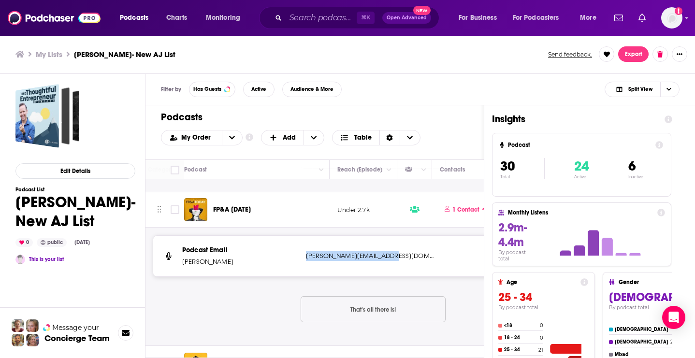
drag, startPoint x: 408, startPoint y: 259, endPoint x: 304, endPoint y: 259, distance: 104.4
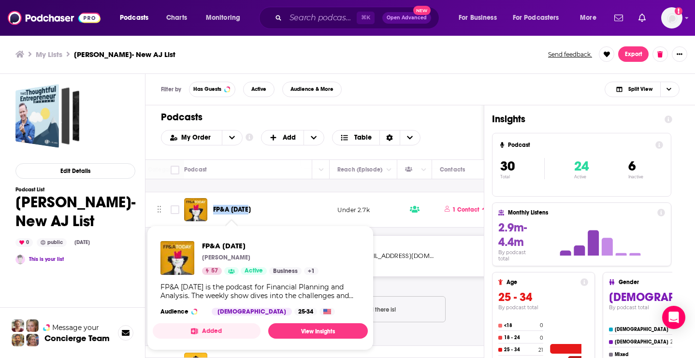
drag, startPoint x: 262, startPoint y: 214, endPoint x: 213, endPoint y: 215, distance: 48.8
click at [213, 215] on div "FP&A [DATE]" at bounding box center [263, 210] width 101 height 10
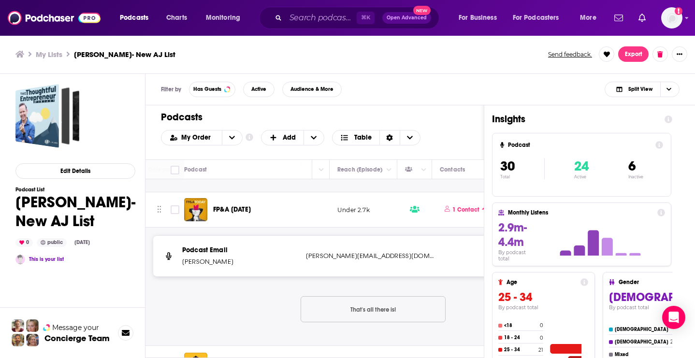
click at [153, 0] on div "Podcasts Charts Monitoring ⌘ K Open Advanced New For Business For Podcasters Mo…" at bounding box center [347, 18] width 695 height 36
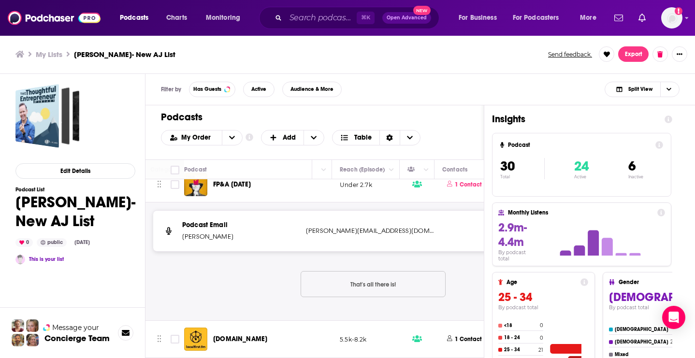
scroll to position [3036, 349]
click at [460, 337] on p "1 Contact" at bounding box center [468, 340] width 27 height 8
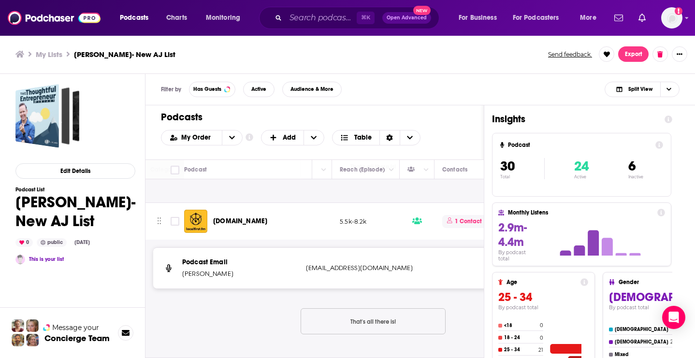
scroll to position [3154, 349]
drag, startPoint x: 255, startPoint y: 277, endPoint x: 176, endPoint y: 277, distance: 78.3
click at [176, 277] on div "Podcast Email [PERSON_NAME] [EMAIL_ADDRESS][DOMAIN_NAME] [EMAIL_ADDRESS][DOMAIN…" at bounding box center [373, 268] width 440 height 41
click at [209, 322] on div "Podcast Email [PERSON_NAME] [EMAIL_ADDRESS][DOMAIN_NAME] [EMAIL_ADDRESS][DOMAIN…" at bounding box center [373, 299] width 440 height 102
drag, startPoint x: 252, startPoint y: 275, endPoint x: 182, endPoint y: 278, distance: 69.7
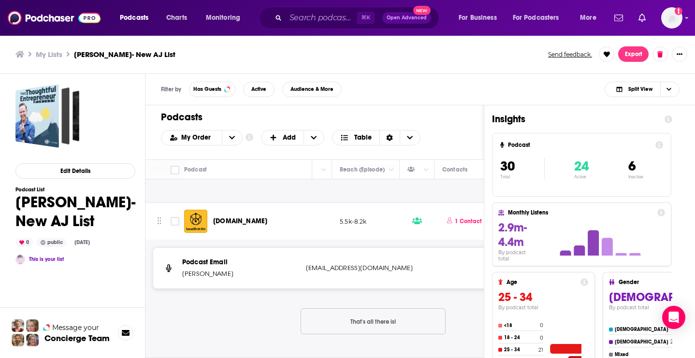
click at [182, 278] on p "[PERSON_NAME]" at bounding box center [240, 274] width 116 height 10
click at [362, 267] on p "[EMAIL_ADDRESS][DOMAIN_NAME]" at bounding box center [370, 269] width 128 height 10
drag, startPoint x: 259, startPoint y: 223, endPoint x: 208, endPoint y: 223, distance: 50.8
click at [208, 223] on div "[DOMAIN_NAME]" at bounding box center [249, 221] width 130 height 23
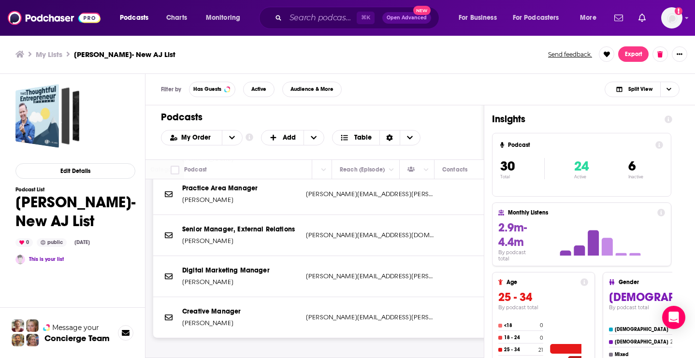
scroll to position [1974, 349]
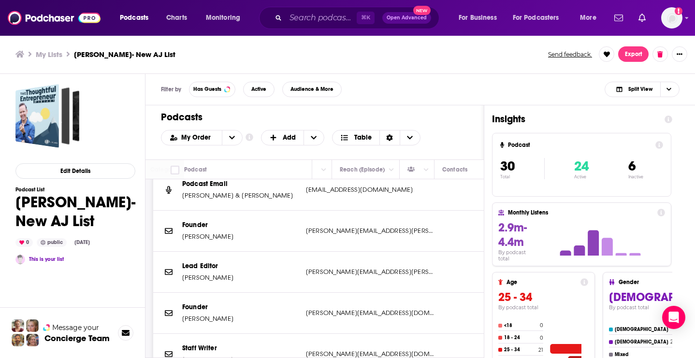
click at [407, 107] on div "Podcasts Add My Order Customize Your List Order Select the “My Order” sort and …" at bounding box center [315, 132] width 338 height 54
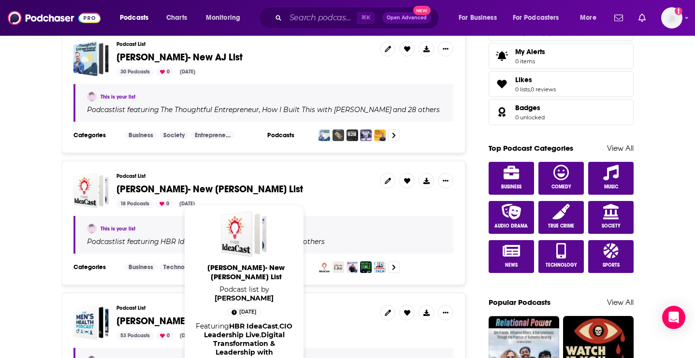
scroll to position [468, 0]
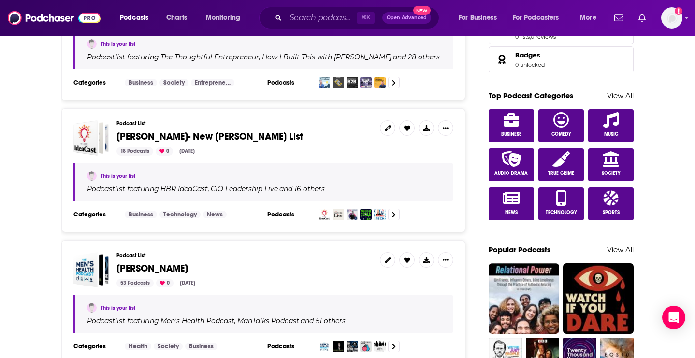
click at [186, 131] on span "[PERSON_NAME]- New [PERSON_NAME] List" at bounding box center [210, 137] width 187 height 12
